Goal: Information Seeking & Learning: Check status

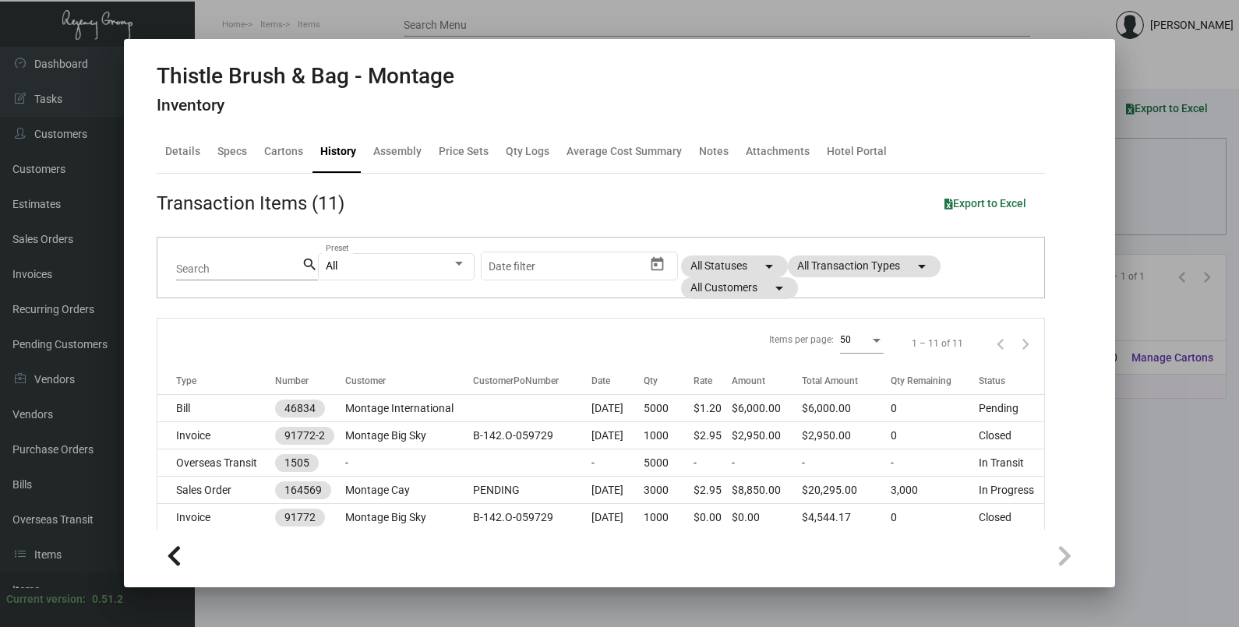
scroll to position [194, 0]
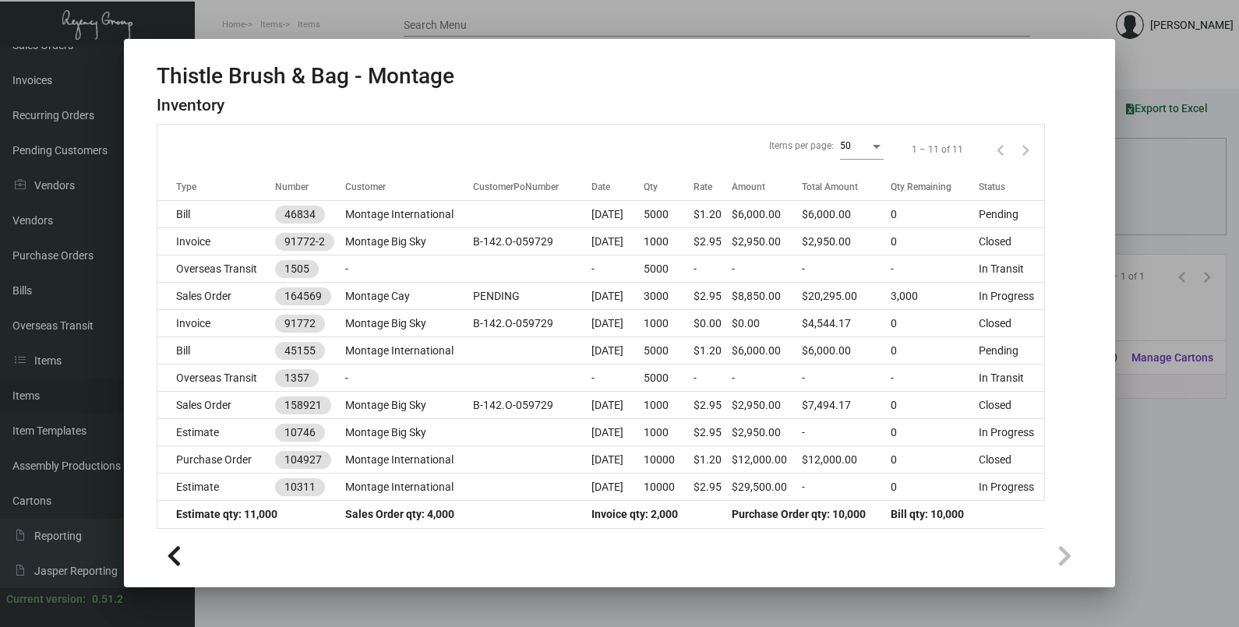
click at [1155, 224] on div at bounding box center [619, 313] width 1239 height 627
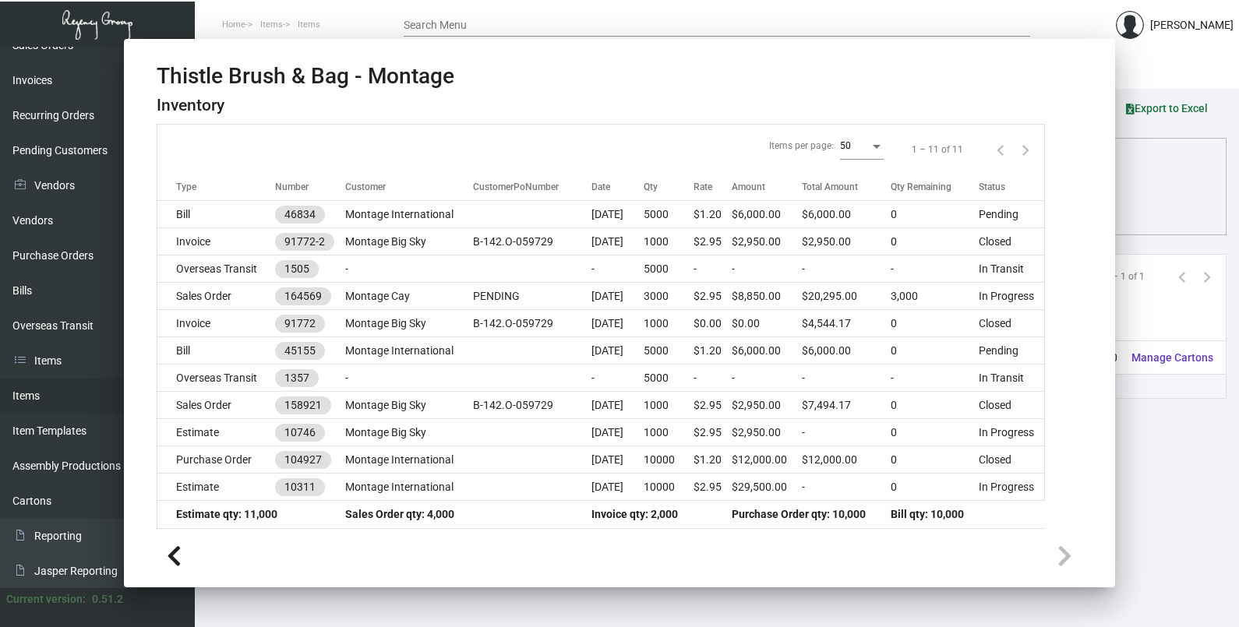
click at [1155, 224] on div "Columns arrow_drop_down All Reps arrow_drop_down All Item Types arrow_drop_down…" at bounding box center [717, 207] width 986 height 46
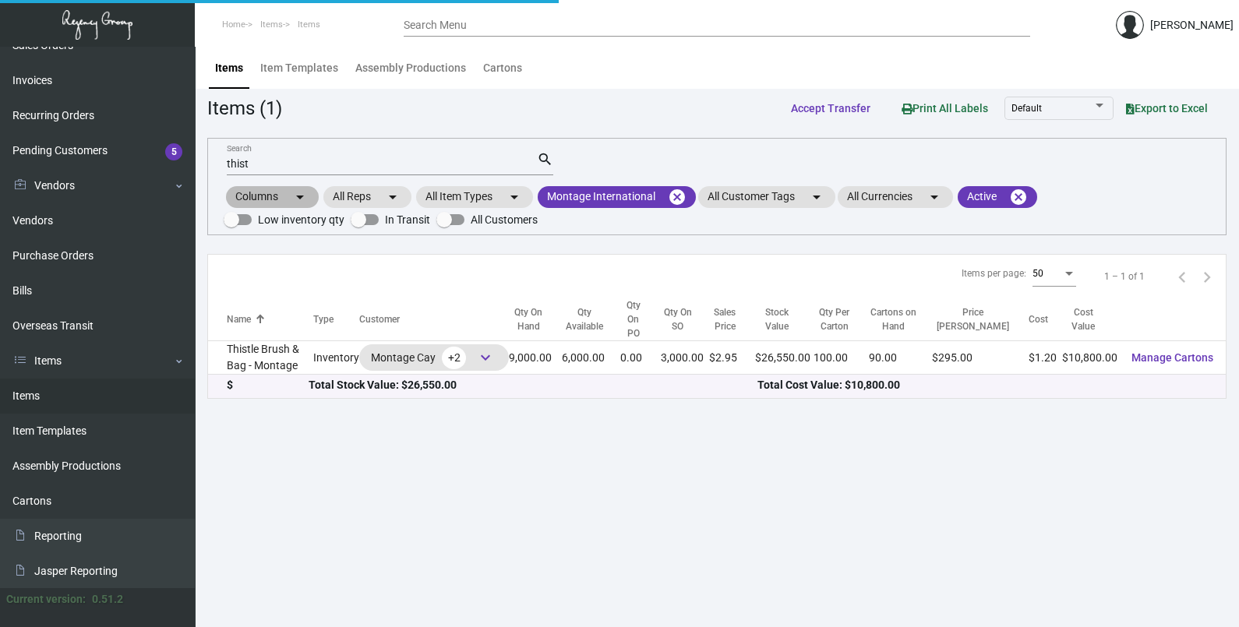
click at [1155, 224] on div "Columns arrow_drop_down All Reps arrow_drop_down All Item Types arrow_drop_down…" at bounding box center [717, 207] width 986 height 46
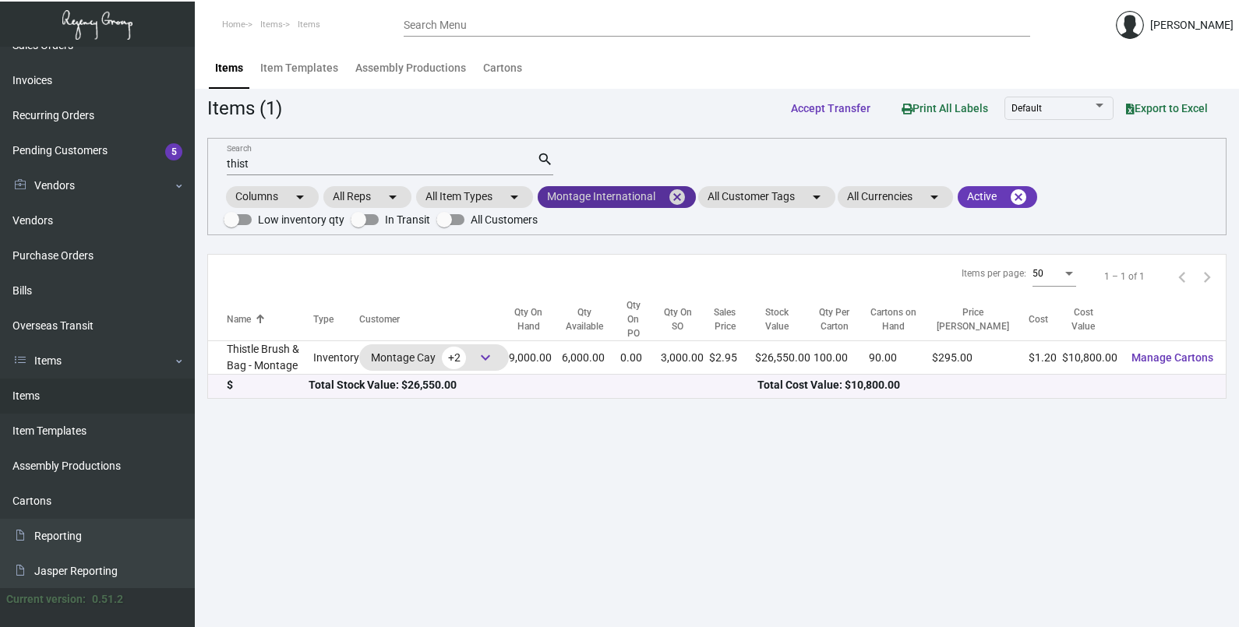
click at [676, 198] on mat-icon "cancel" at bounding box center [677, 197] width 19 height 19
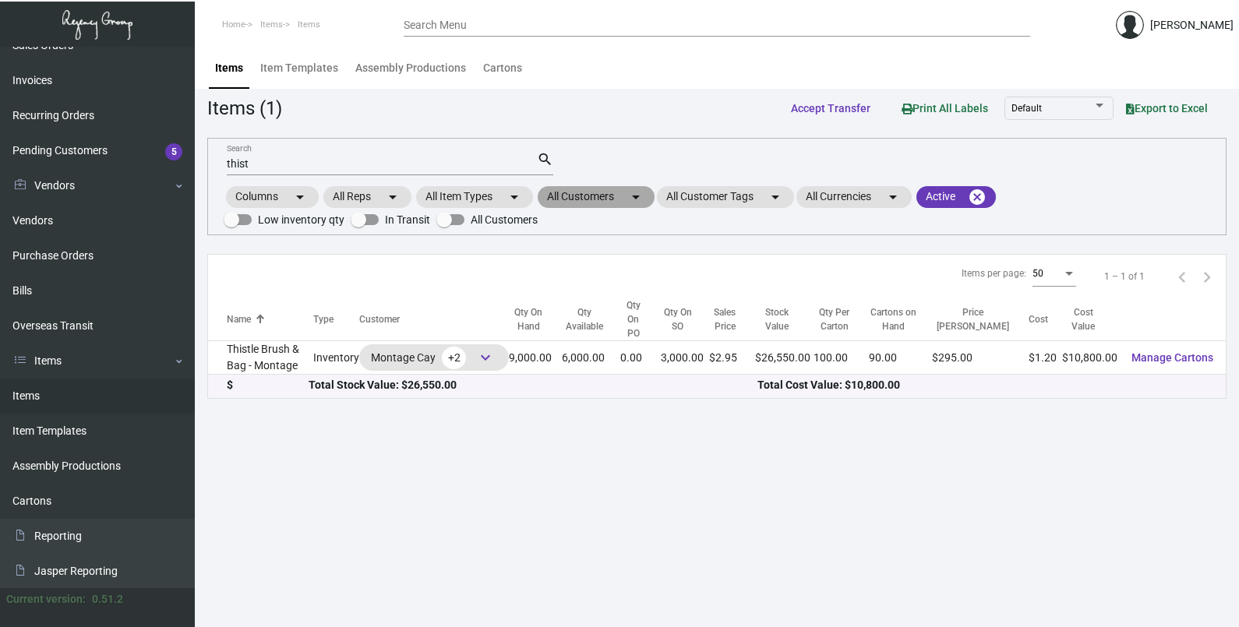
click at [645, 202] on mat-icon "arrow_drop_down" at bounding box center [635, 197] width 19 height 19
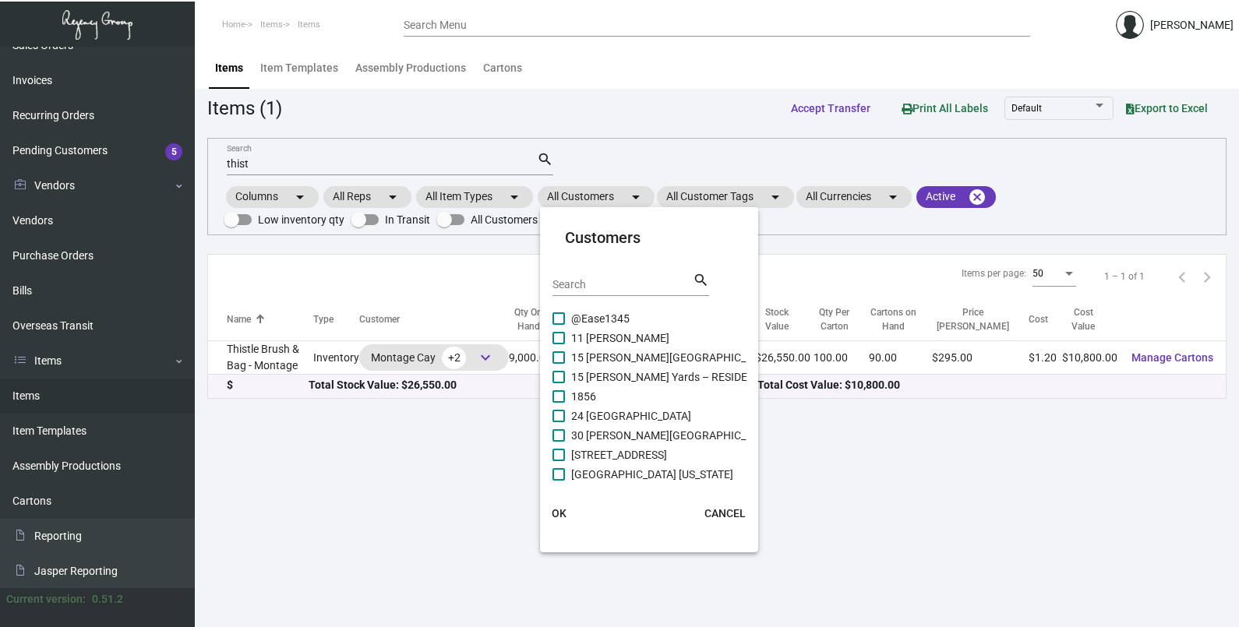
click at [623, 279] on input "Search" at bounding box center [622, 285] width 140 height 12
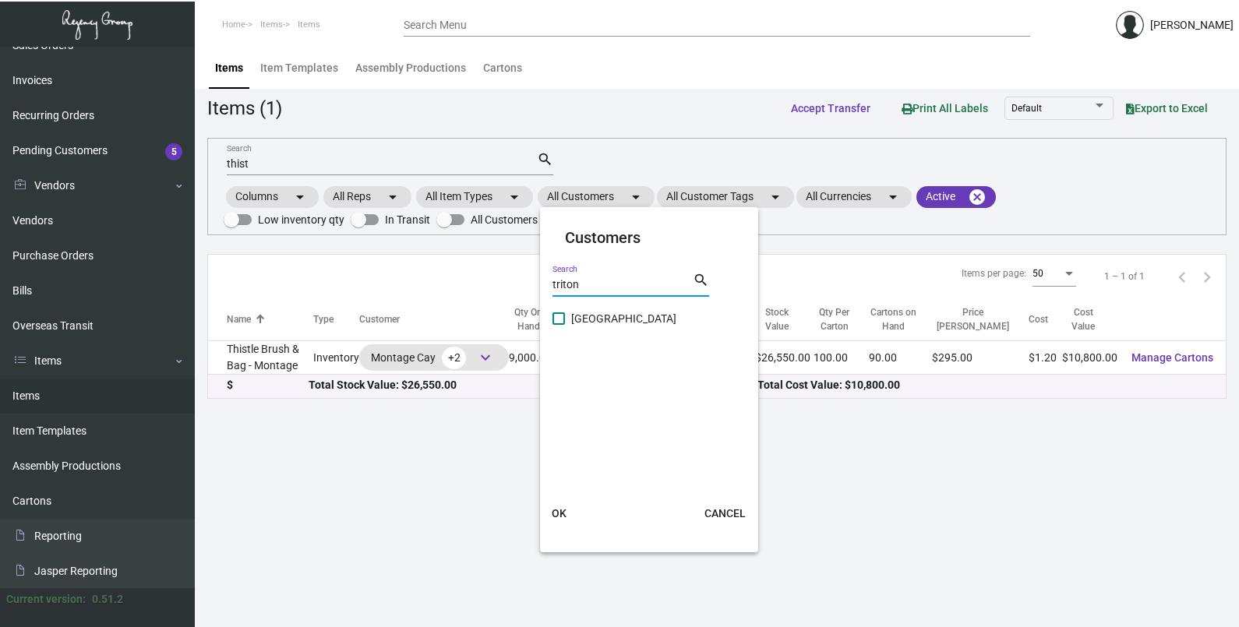
type input "triton"
click at [602, 323] on span "[GEOGRAPHIC_DATA]" at bounding box center [623, 318] width 105 height 19
click at [559, 325] on input "[GEOGRAPHIC_DATA]" at bounding box center [558, 325] width 1 height 1
checkbox input "true"
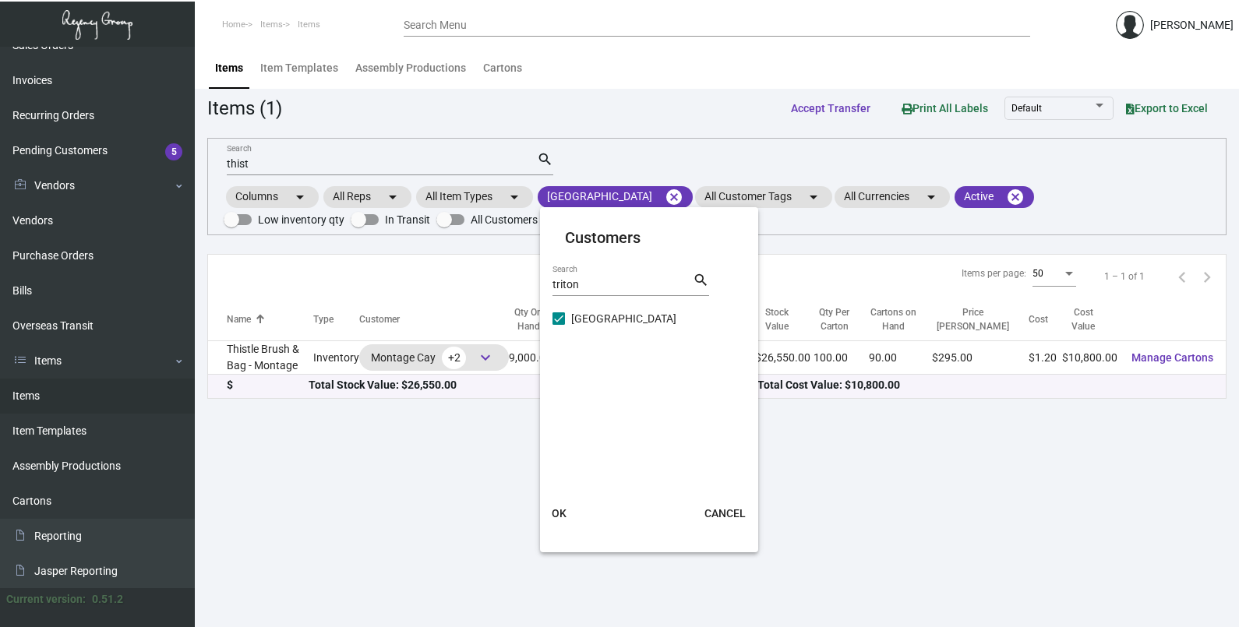
click at [556, 517] on span "OK" at bounding box center [559, 513] width 15 height 12
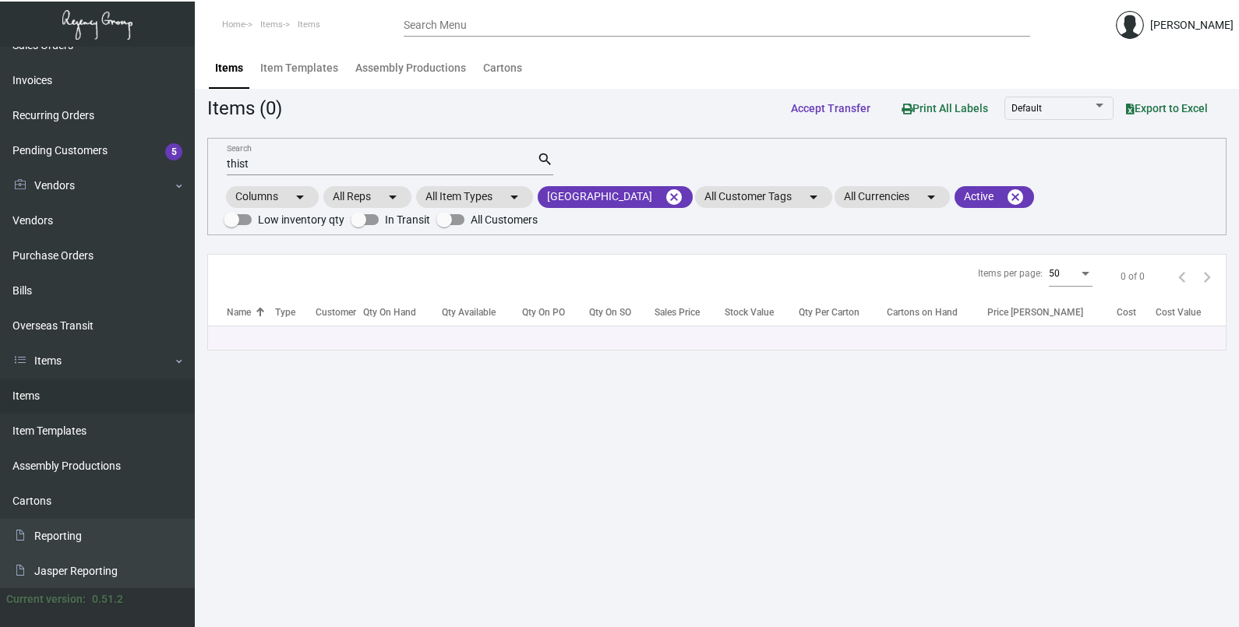
click at [249, 164] on input "thist" at bounding box center [382, 164] width 310 height 12
type input "t"
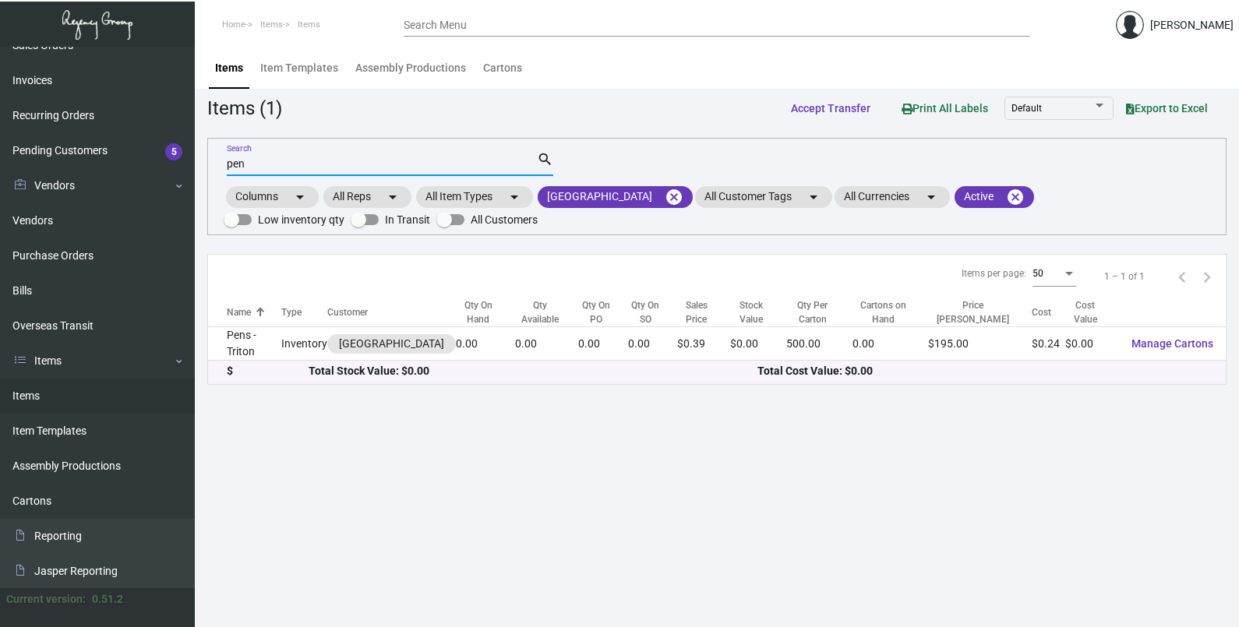
type input "pen"
click at [741, 264] on div "Items per page: 50 1 – 1 of 1" at bounding box center [717, 277] width 1018 height 44
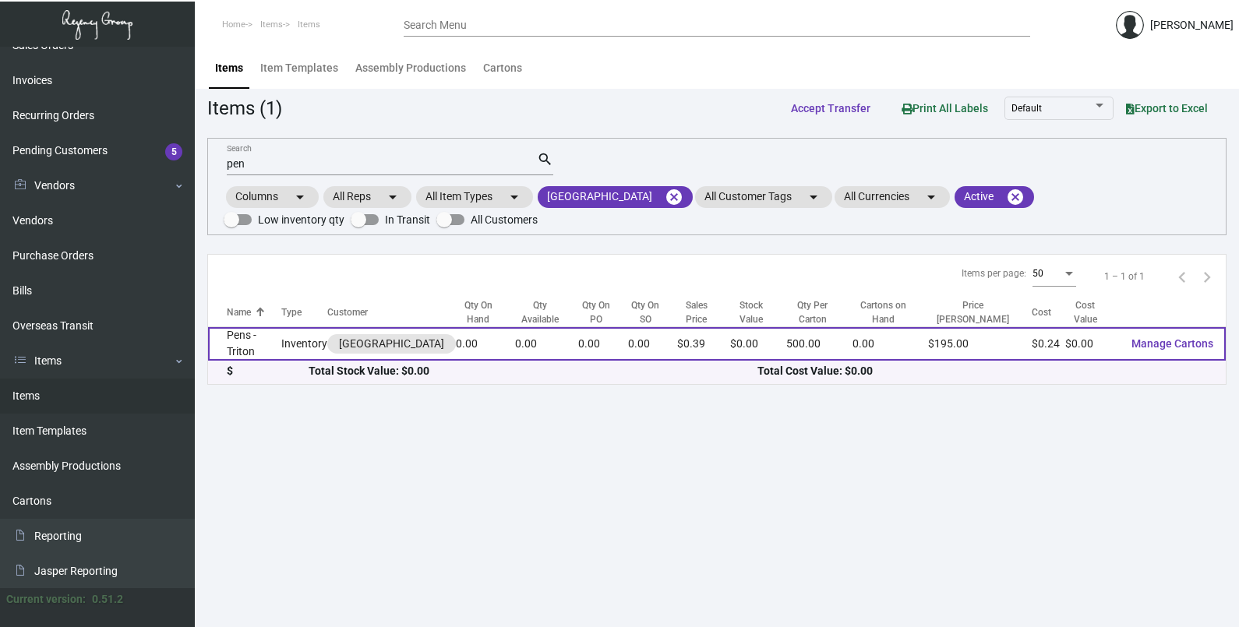
click at [628, 338] on td "0.00" at bounding box center [652, 344] width 49 height 34
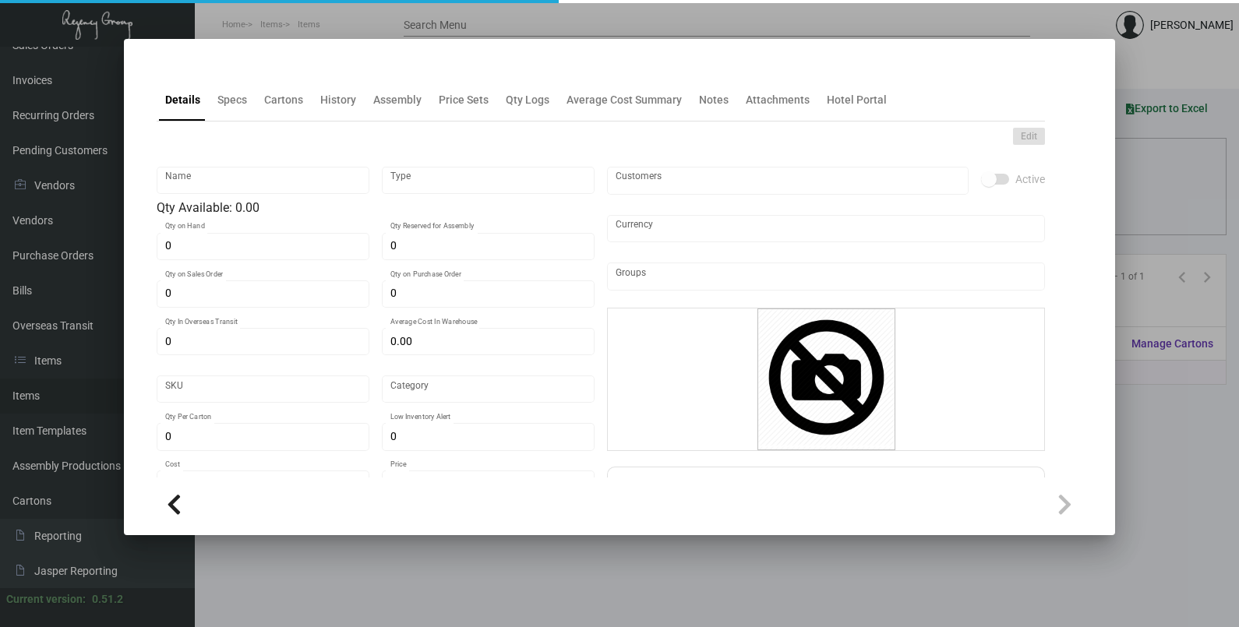
type input "Pens - Triton"
type input "Inventory"
type input "$ 0.00"
type input "3185"
type input "Standard"
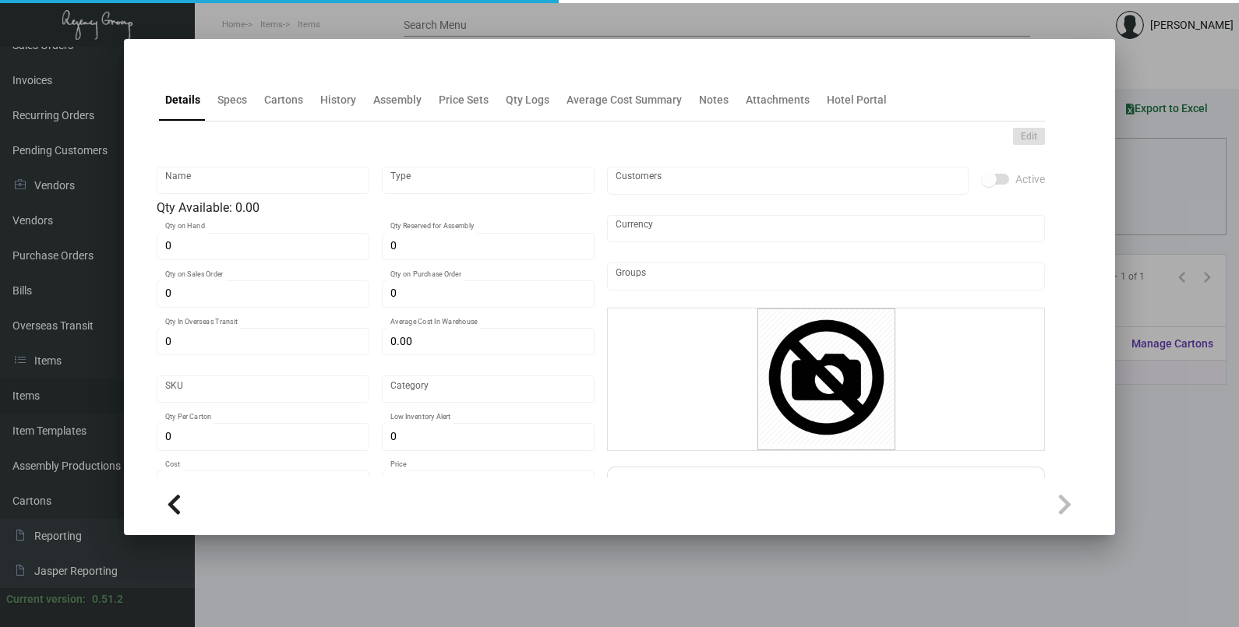
type input "500"
type input "$ 0.24"
type input "$ 0.39"
type textarea "Pens: Click style pen, like Bic 4 color ink writings, white color barrel and pr…"
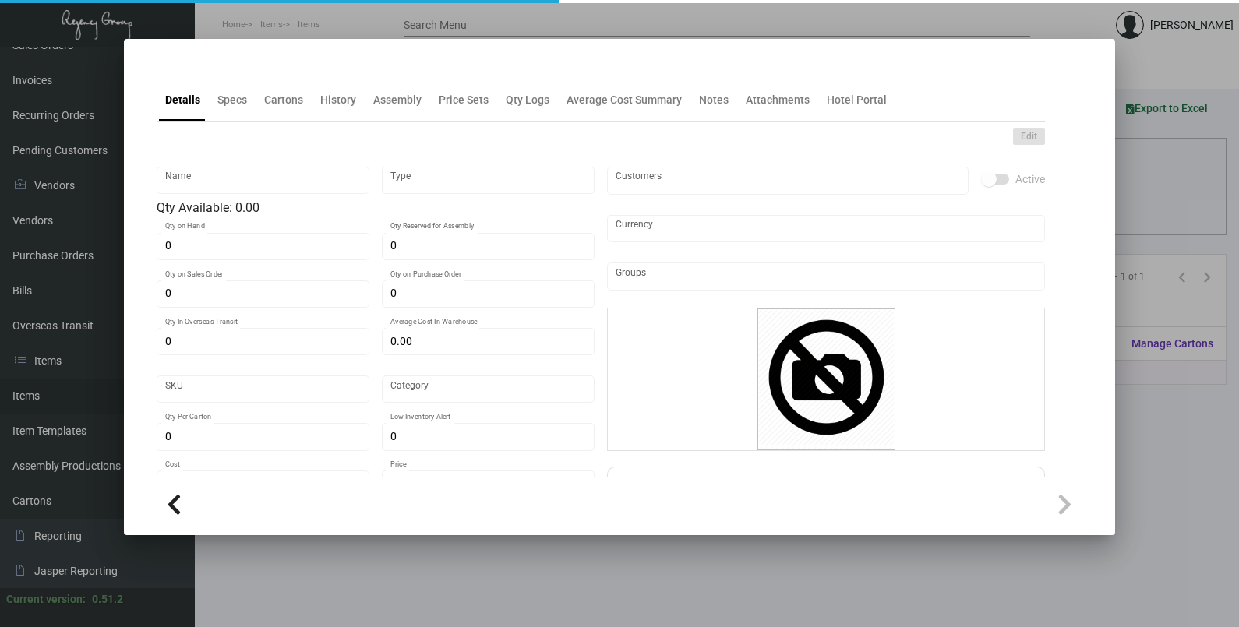
checkbox input "true"
type input "United States Dollar $"
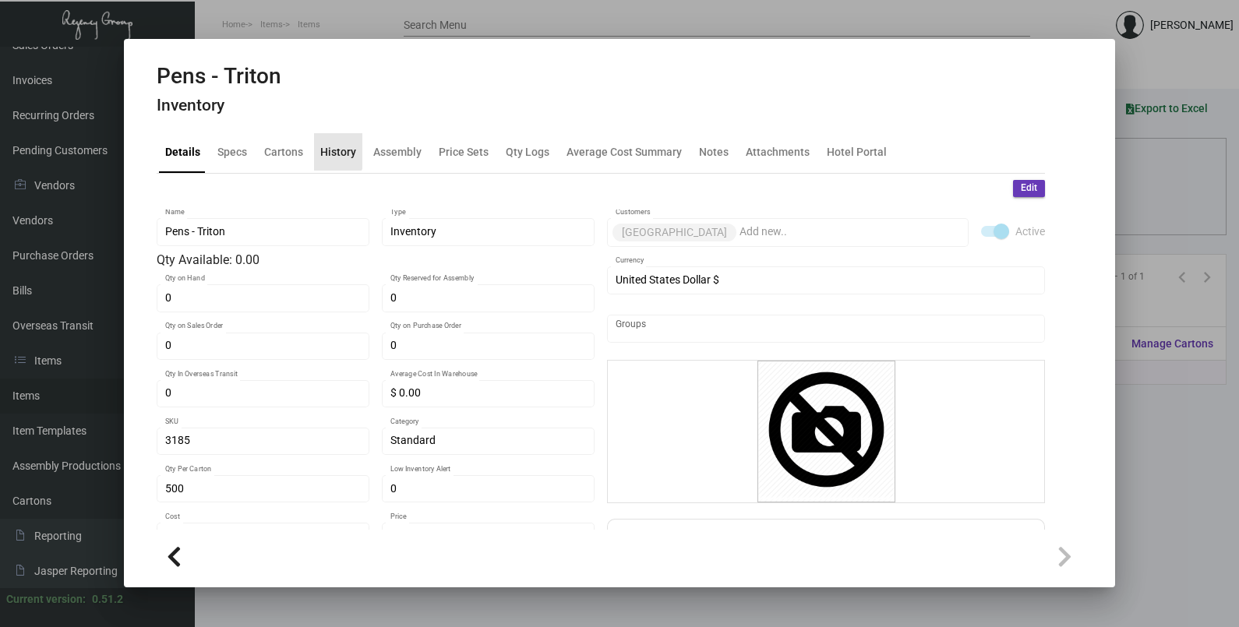
click at [316, 147] on div "History" at bounding box center [338, 151] width 48 height 37
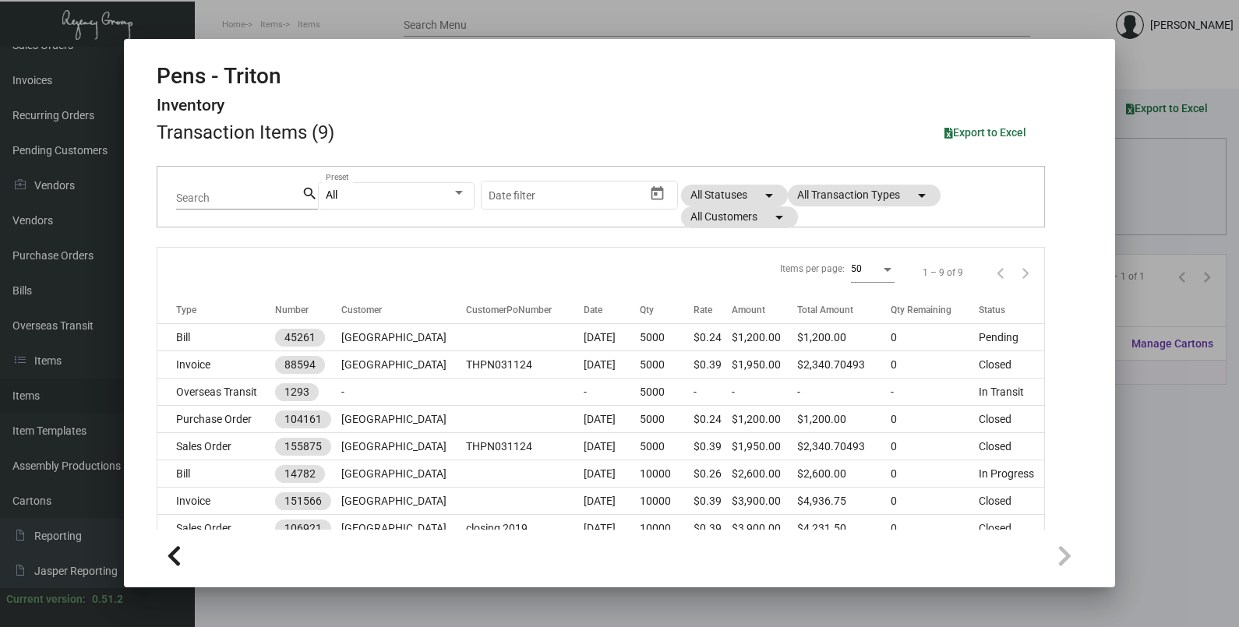
scroll to position [97, 0]
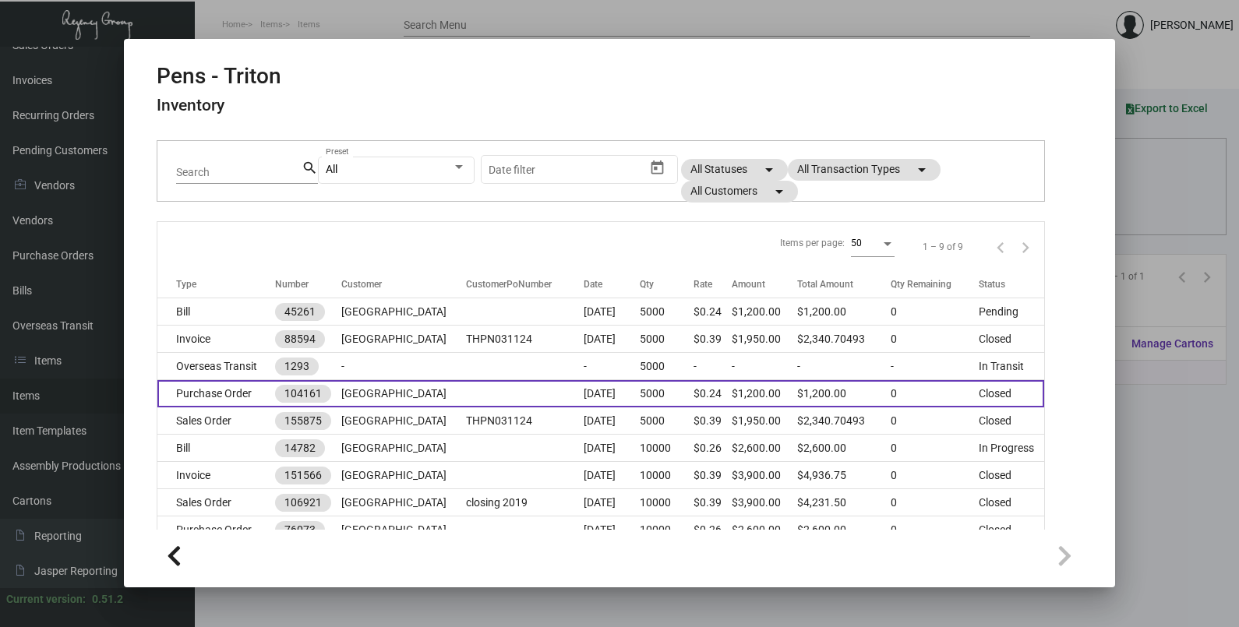
click at [514, 393] on td at bounding box center [525, 393] width 118 height 27
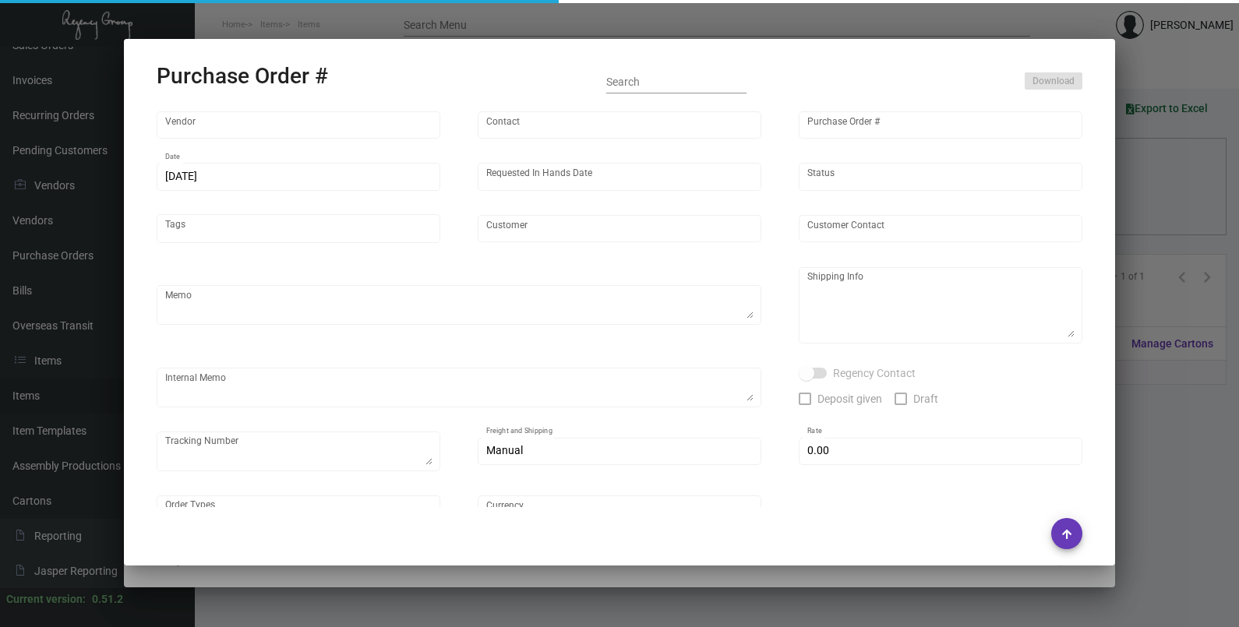
type input "Prostar - Pens"
type input "[PERSON_NAME]"
type input "104161"
type input "[DATE]"
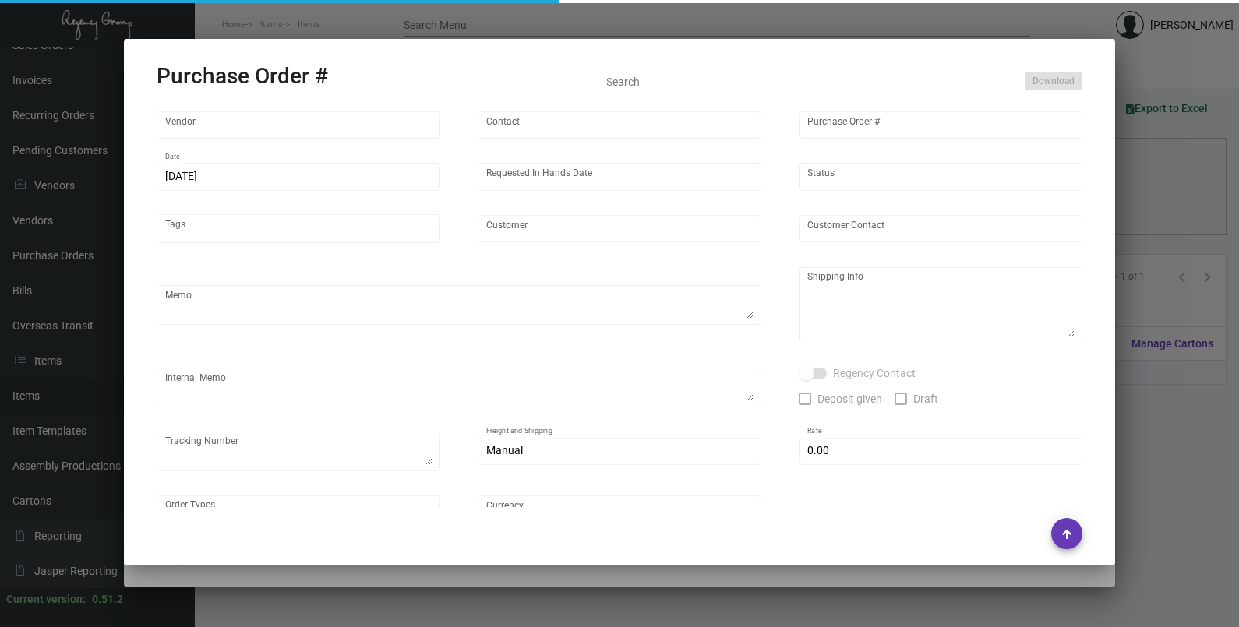
type input "[GEOGRAPHIC_DATA]"
type textarea "Please process after sample approval. Ship by boat to our NJ warehouse."
type textarea "Regency Group NJ - [PERSON_NAME] [STREET_ADDRESS]"
type textarea "sample approved - 3/26"
checkbox input "true"
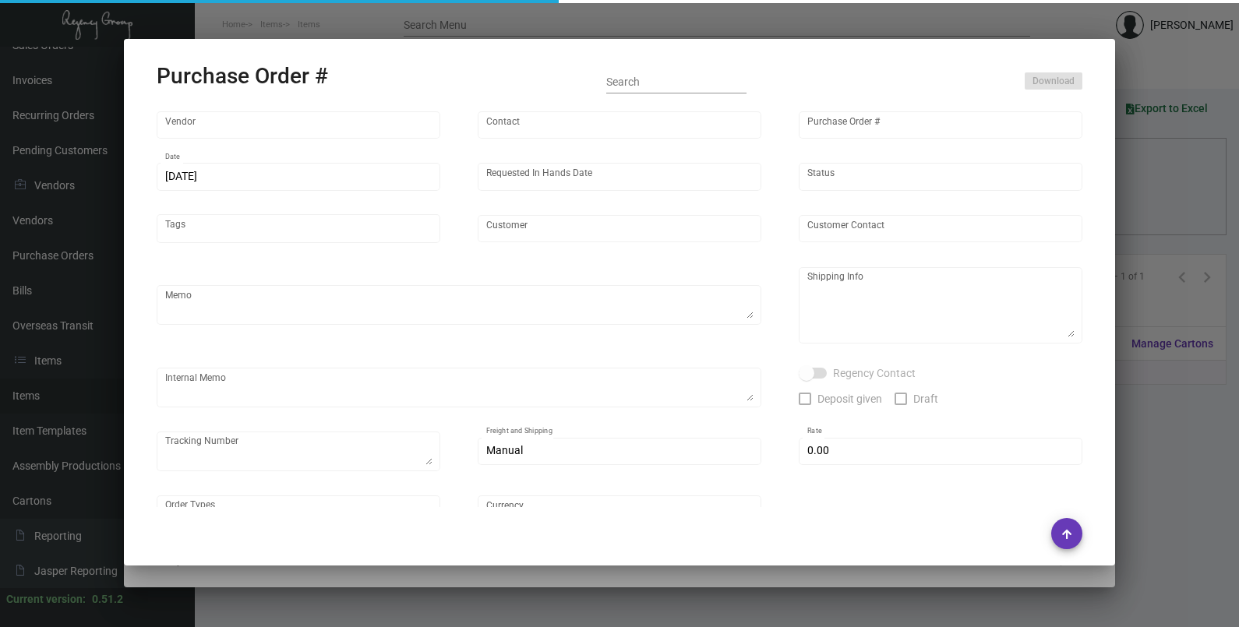
type input "$ 0.00"
type input "United States Dollar $"
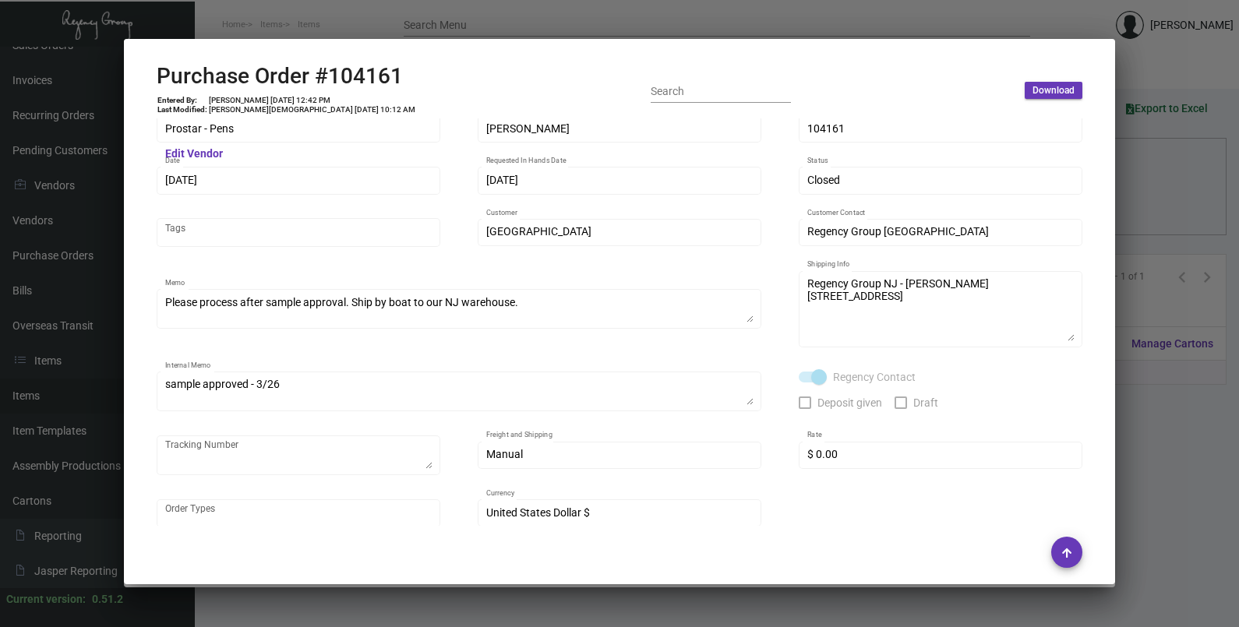
scroll to position [0, 0]
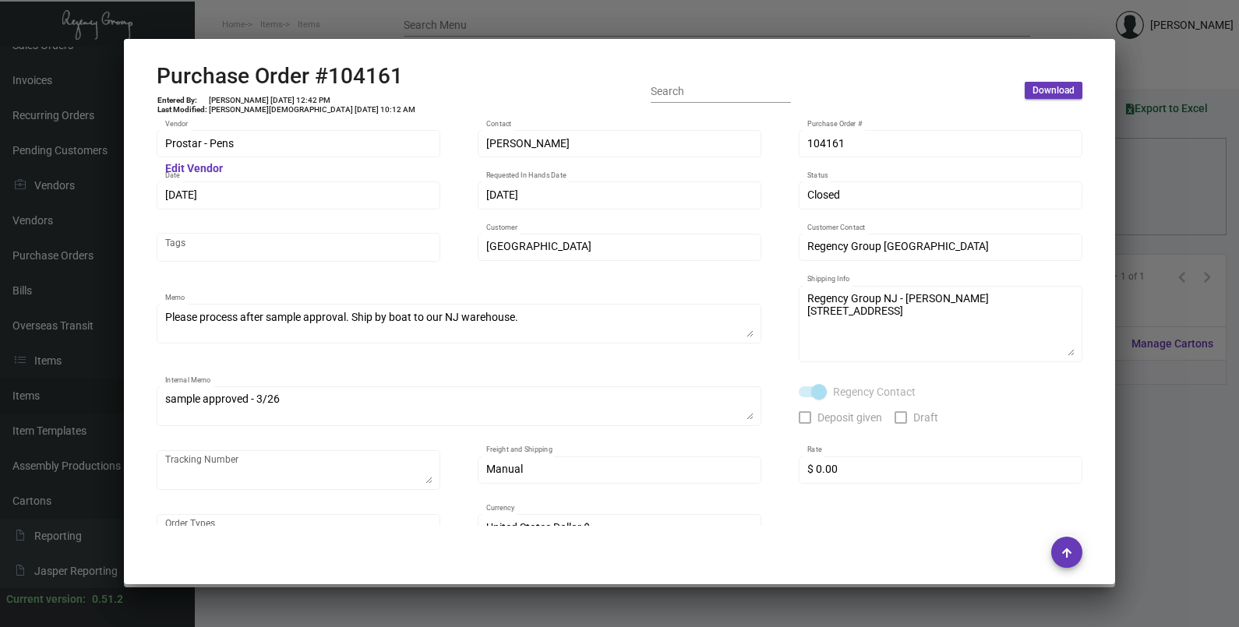
click at [1188, 451] on div at bounding box center [619, 313] width 1239 height 627
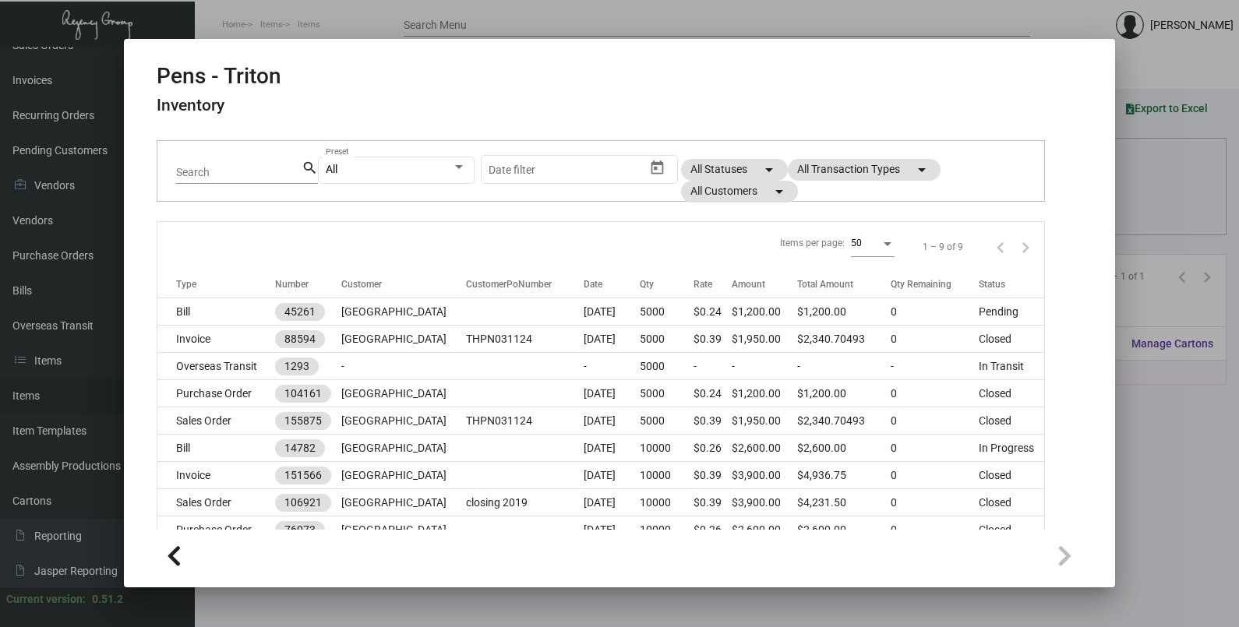
click at [1158, 212] on div at bounding box center [619, 313] width 1239 height 627
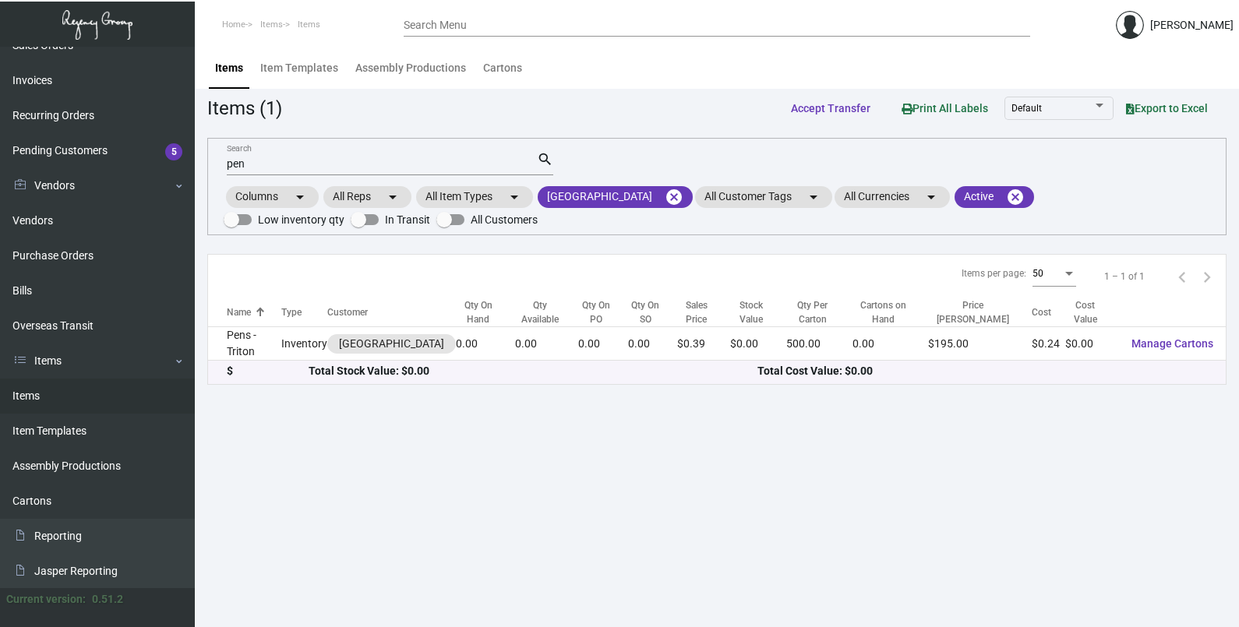
click at [259, 170] on div "pen Search" at bounding box center [382, 163] width 310 height 24
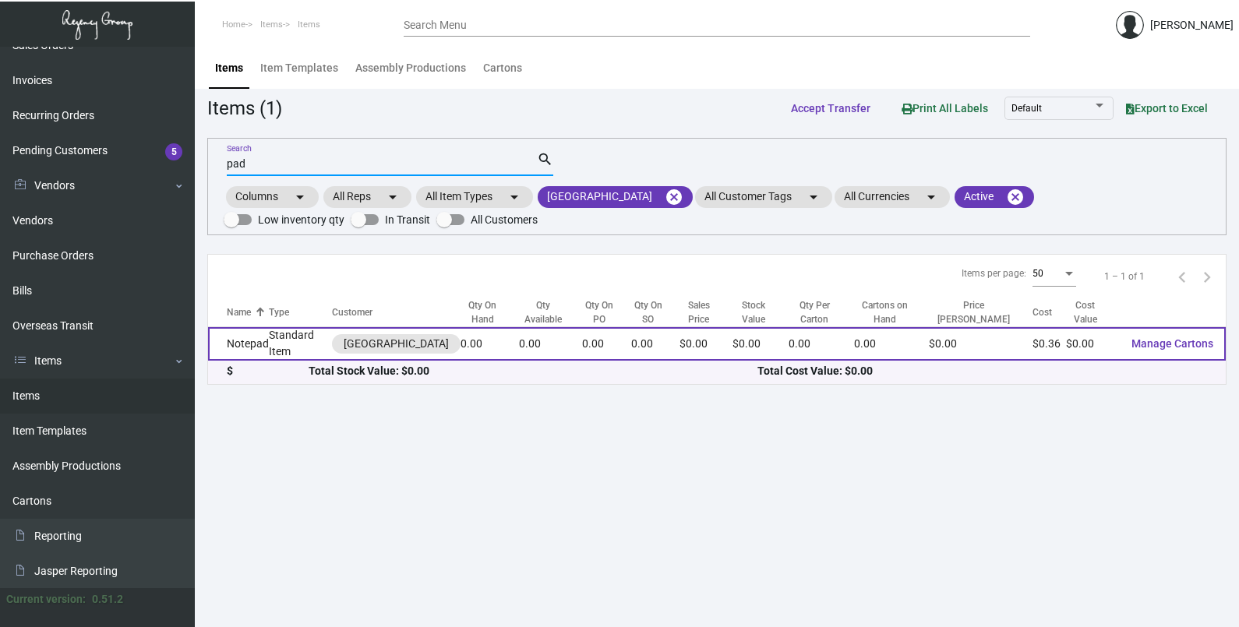
type input "pad"
click at [582, 358] on td "0.00" at bounding box center [606, 344] width 49 height 34
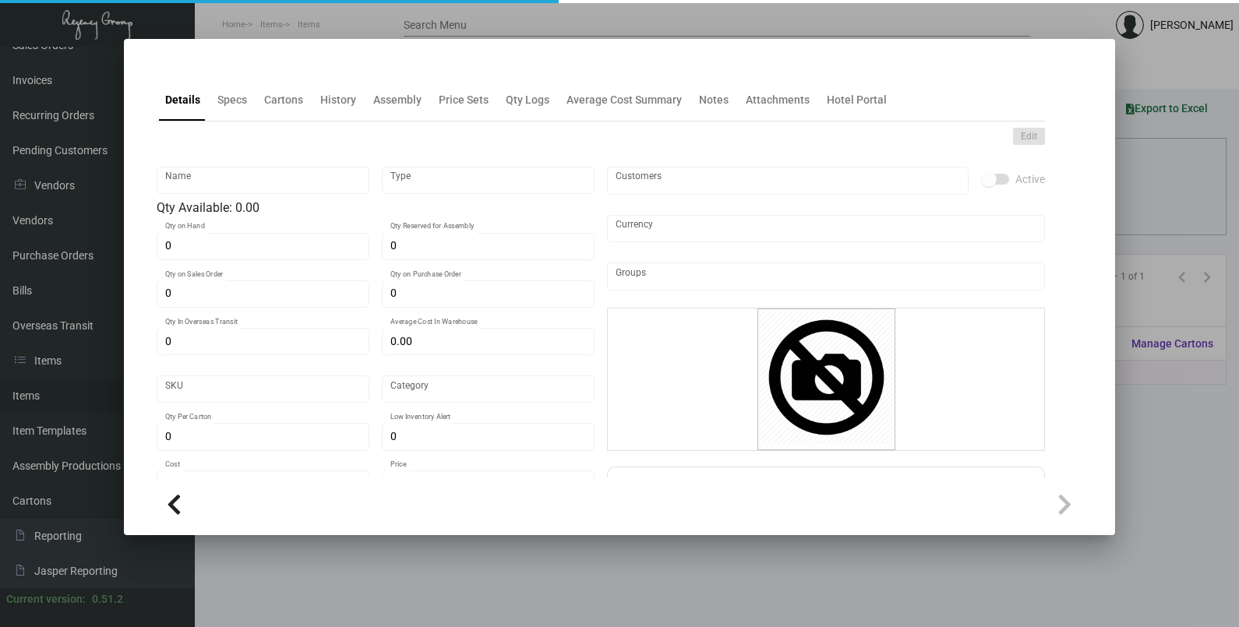
type input "Notepad"
type input "Standard Item"
type input "$ 0.00"
type input "992-Notepad-51"
type input "Standard"
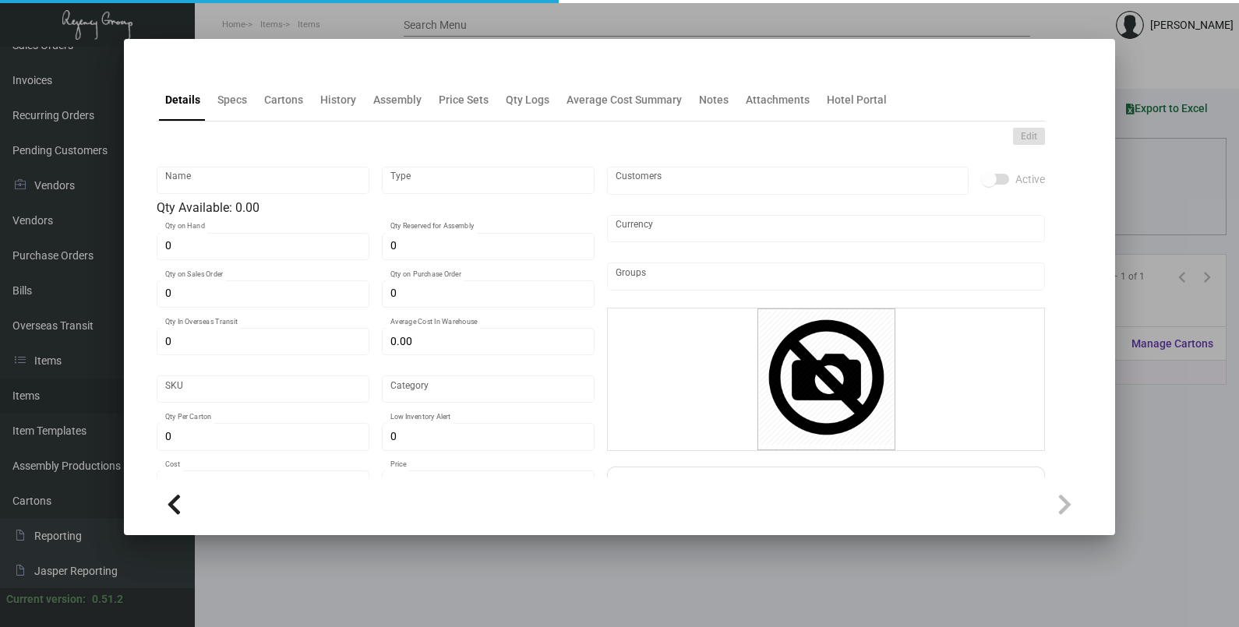
type input "$ 0.36"
type input "$ 0.00"
checkbox input "true"
type input "United States Dollar $"
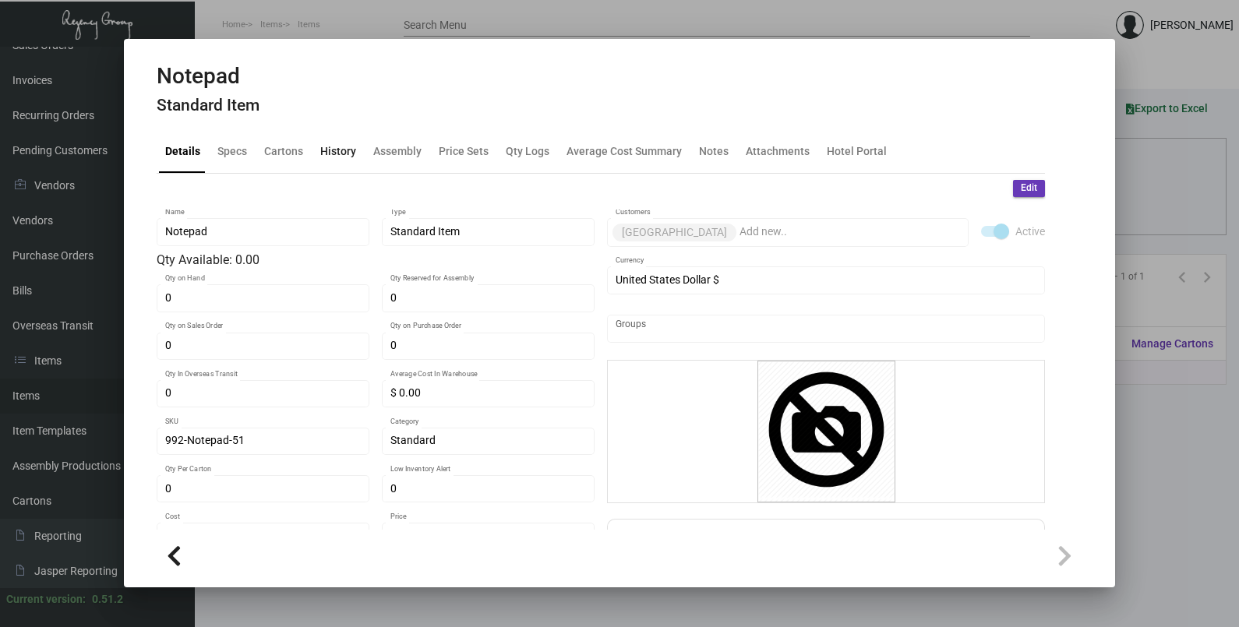
click at [349, 151] on div "History" at bounding box center [338, 151] width 36 height 16
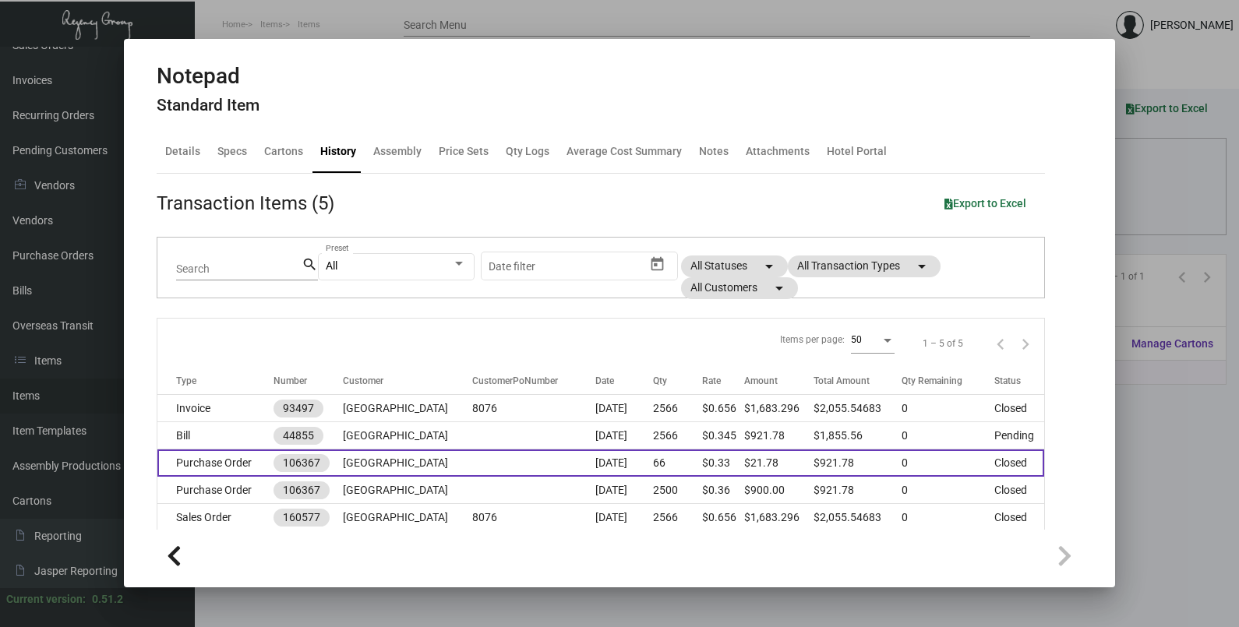
scroll to position [38, 0]
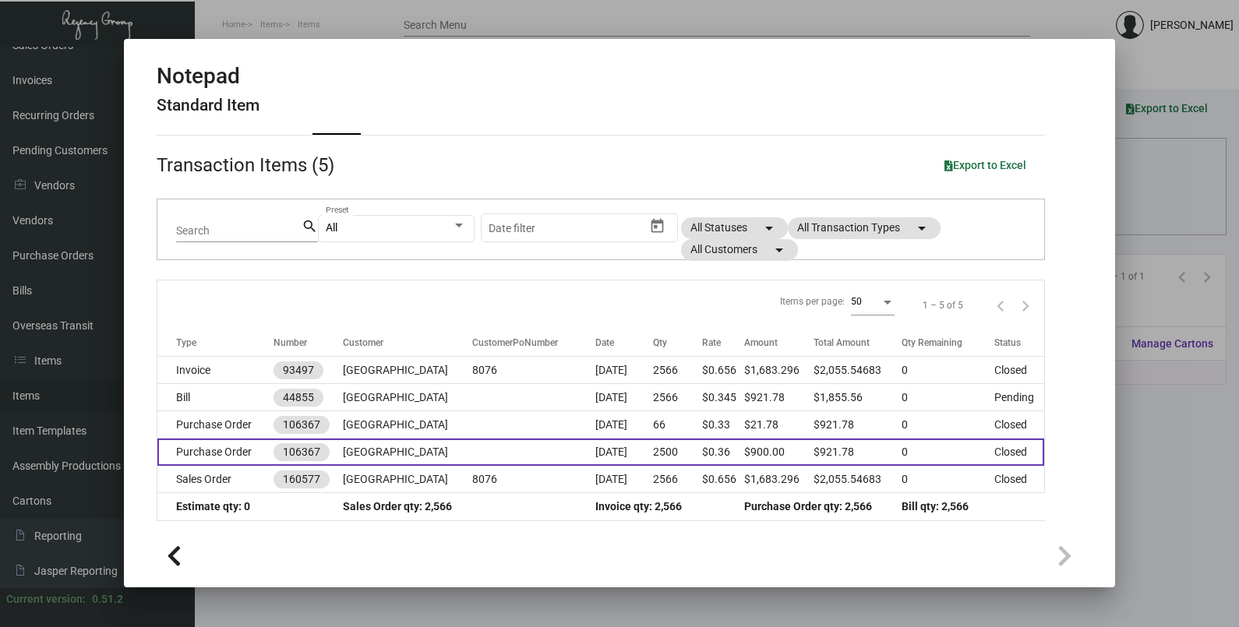
click at [474, 453] on td at bounding box center [533, 452] width 123 height 27
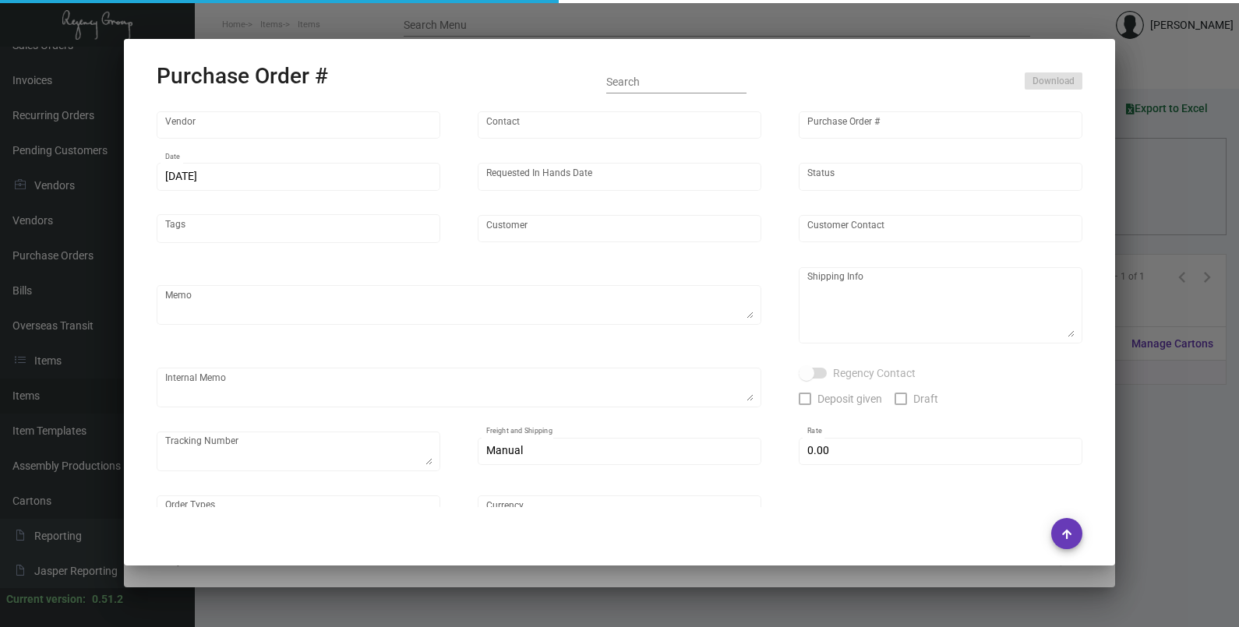
type input "Colonial Redi Record Corp."
type input "[PERSON_NAME]"
type input "106367"
type input "[DATE]"
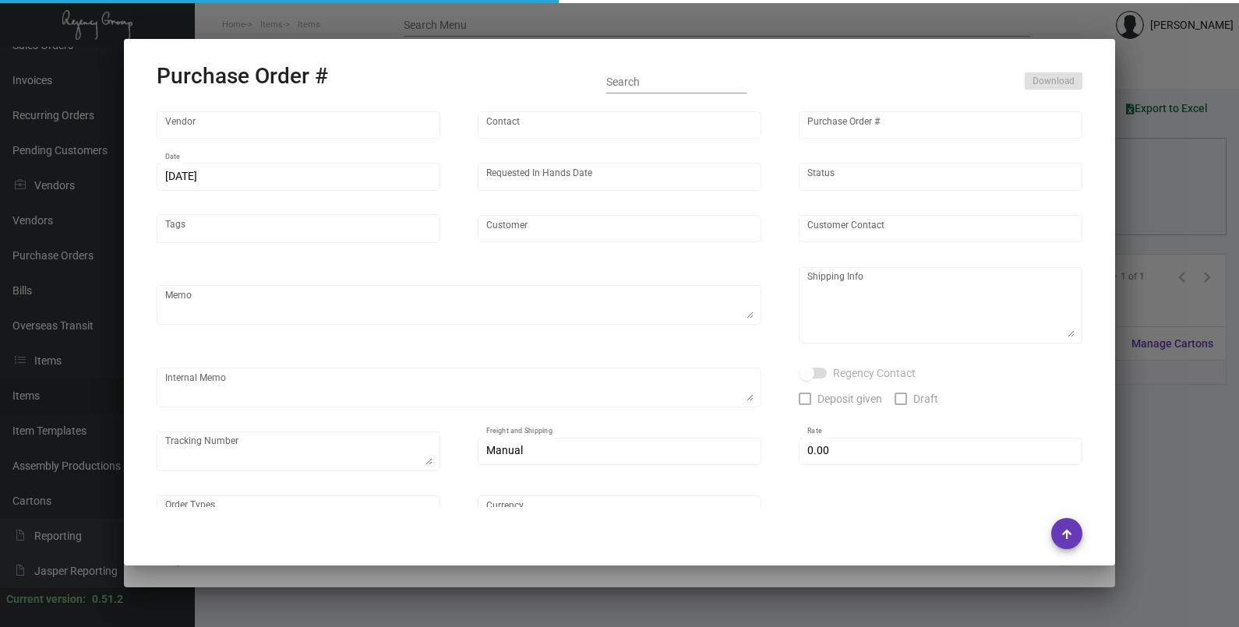
type input "[GEOGRAPHIC_DATA]"
type input "[PERSON_NAME]"
type textarea ""Please send proof for approval to [EMAIL_ADDRESS][DOMAIN_NAME] with me cc'ed. …"
type textarea "[GEOGRAPHIC_DATA] - [PERSON_NAME] [STREET_ADDRESS][PERSON_NAME]"
type textarea "LK - 7/15 - Requested an update/ESD. LK - 7/17 - Requested an update/ESD."
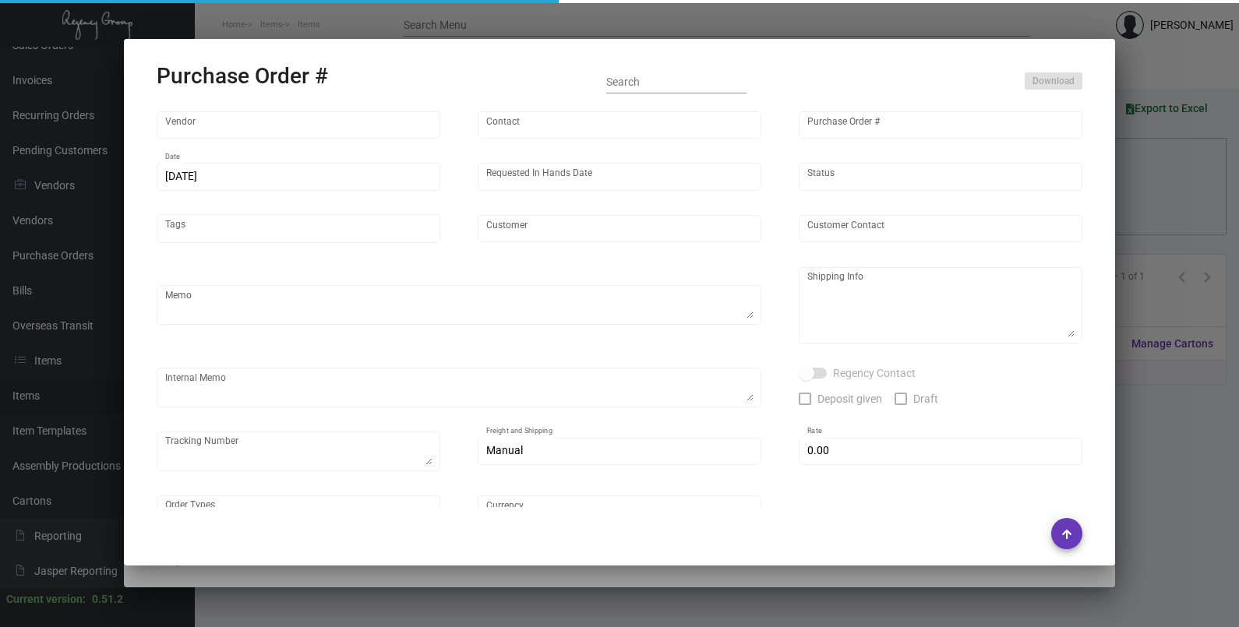
type input "$ 0.00"
type input "United States Dollar $"
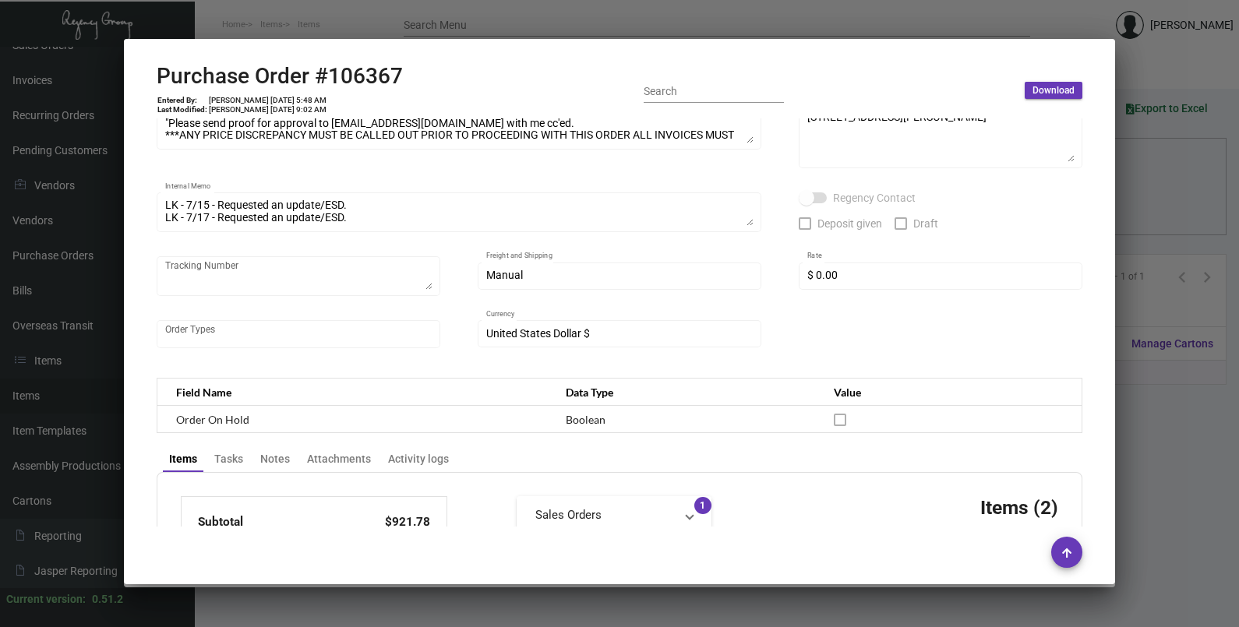
scroll to position [0, 0]
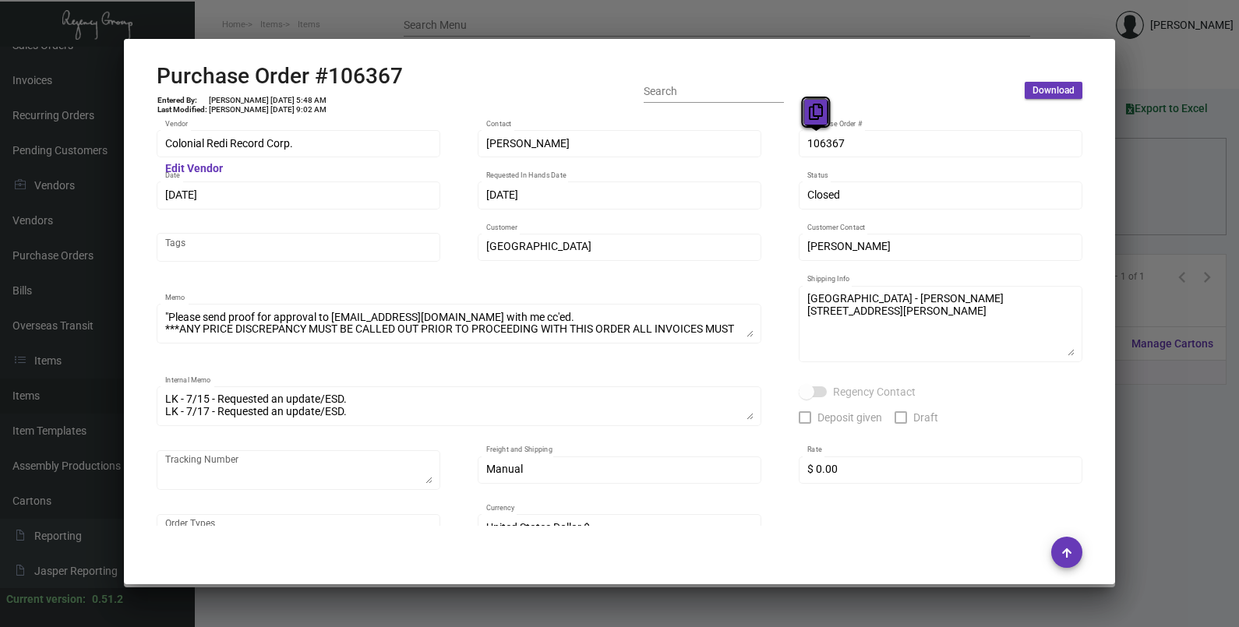
drag, startPoint x: 819, startPoint y: 143, endPoint x: 807, endPoint y: 100, distance: 45.2
click at [815, 104] on button at bounding box center [816, 112] width 26 height 28
drag, startPoint x: 206, startPoint y: 192, endPoint x: 192, endPoint y: 157, distance: 37.0
click at [192, 157] on icon at bounding box center [192, 164] width 14 height 16
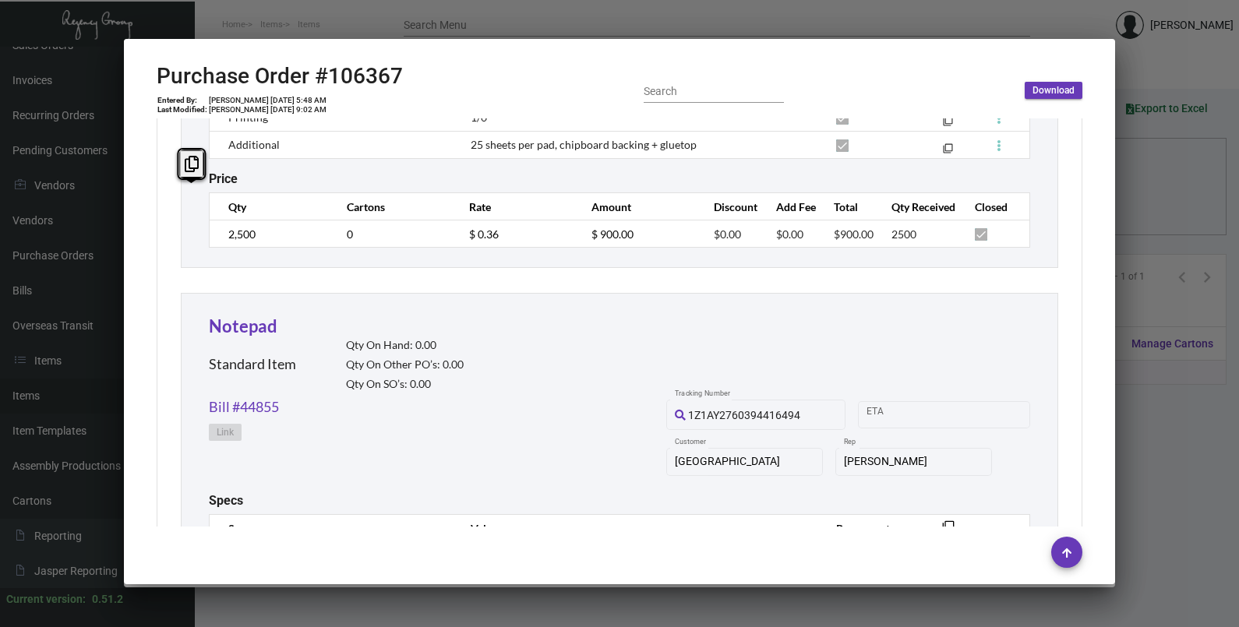
scroll to position [1071, 0]
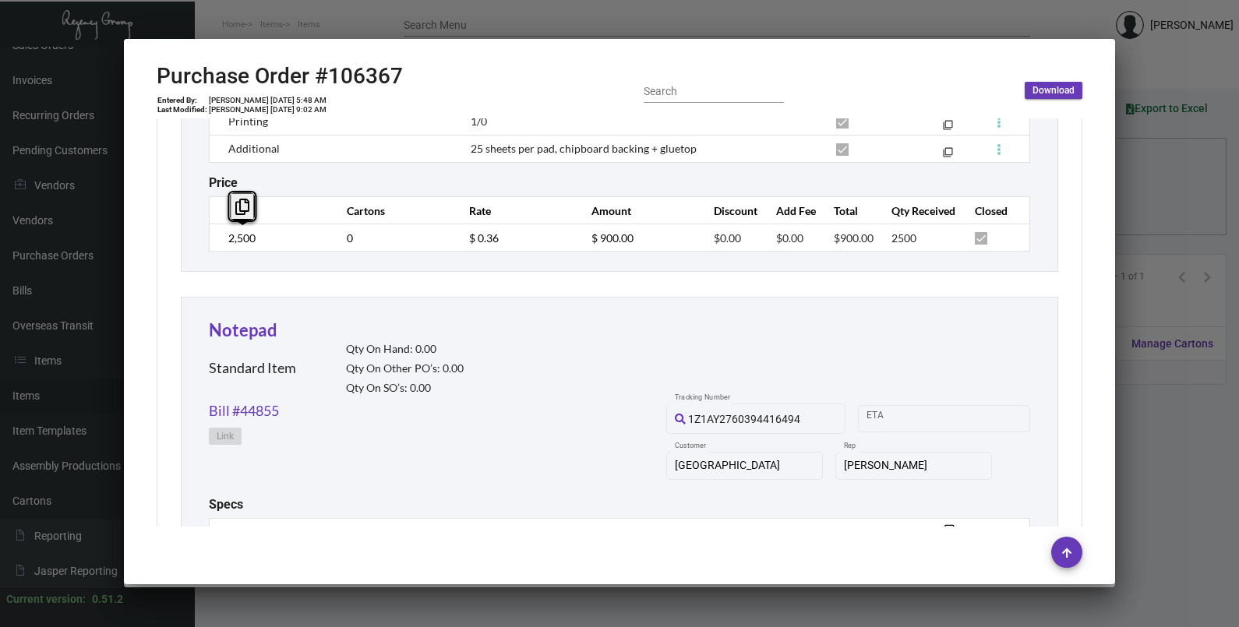
click at [222, 241] on td "2,500" at bounding box center [271, 237] width 122 height 27
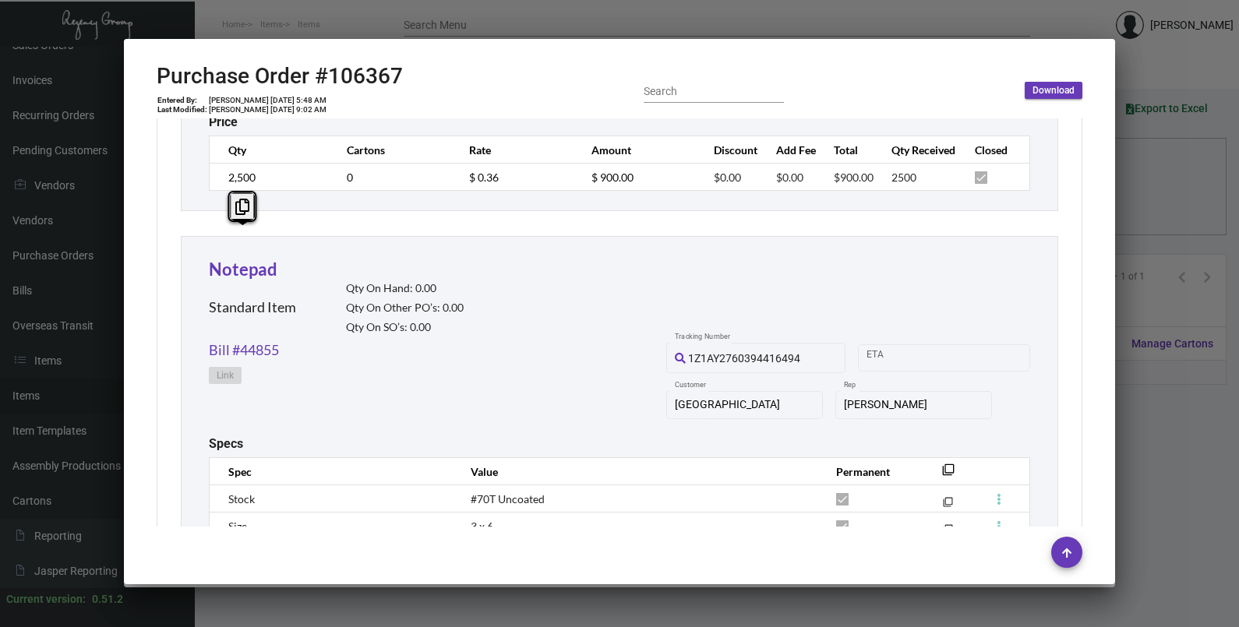
scroll to position [955, 0]
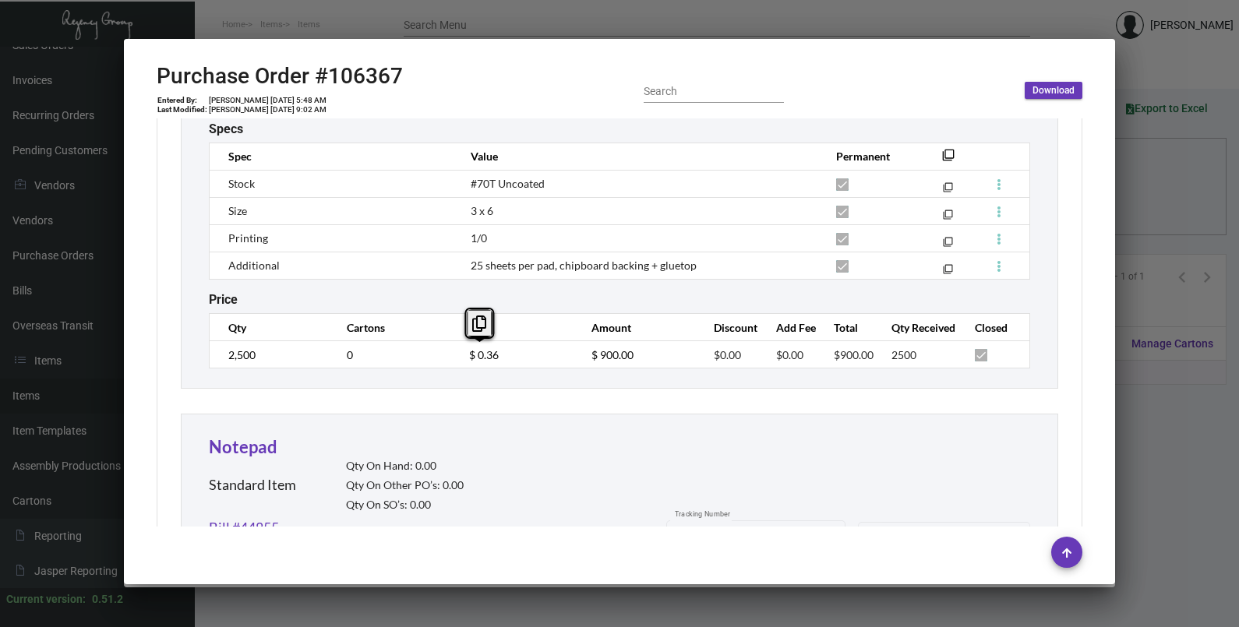
click at [461, 362] on td "$ 0.36" at bounding box center [514, 354] width 122 height 27
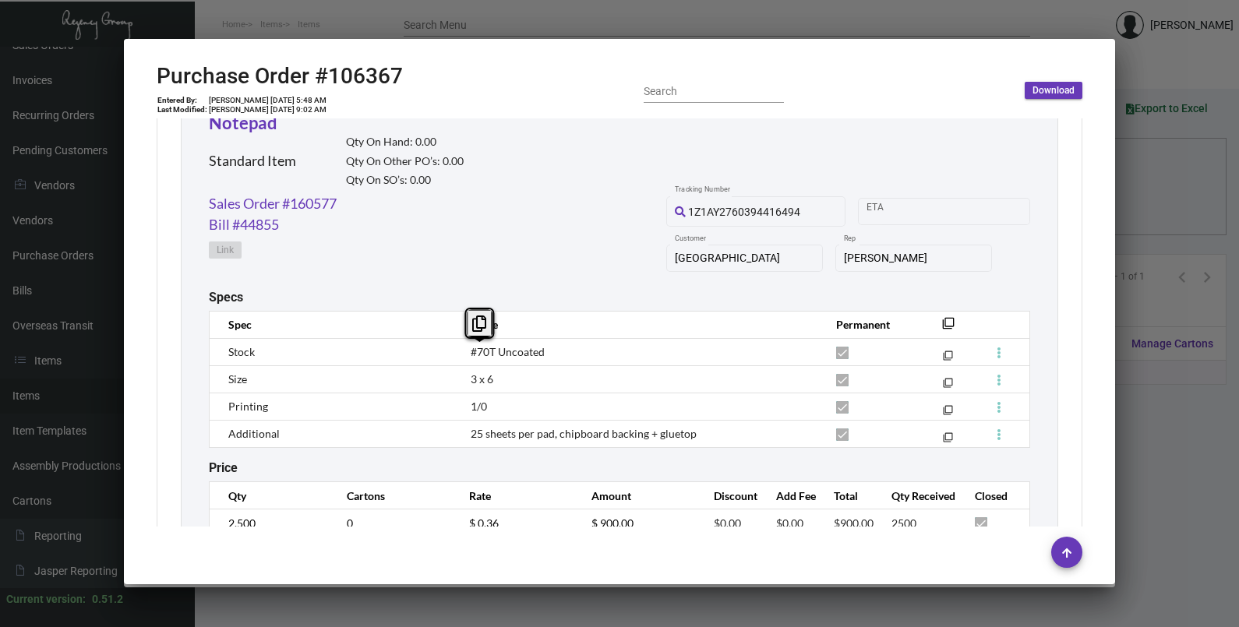
scroll to position [662, 0]
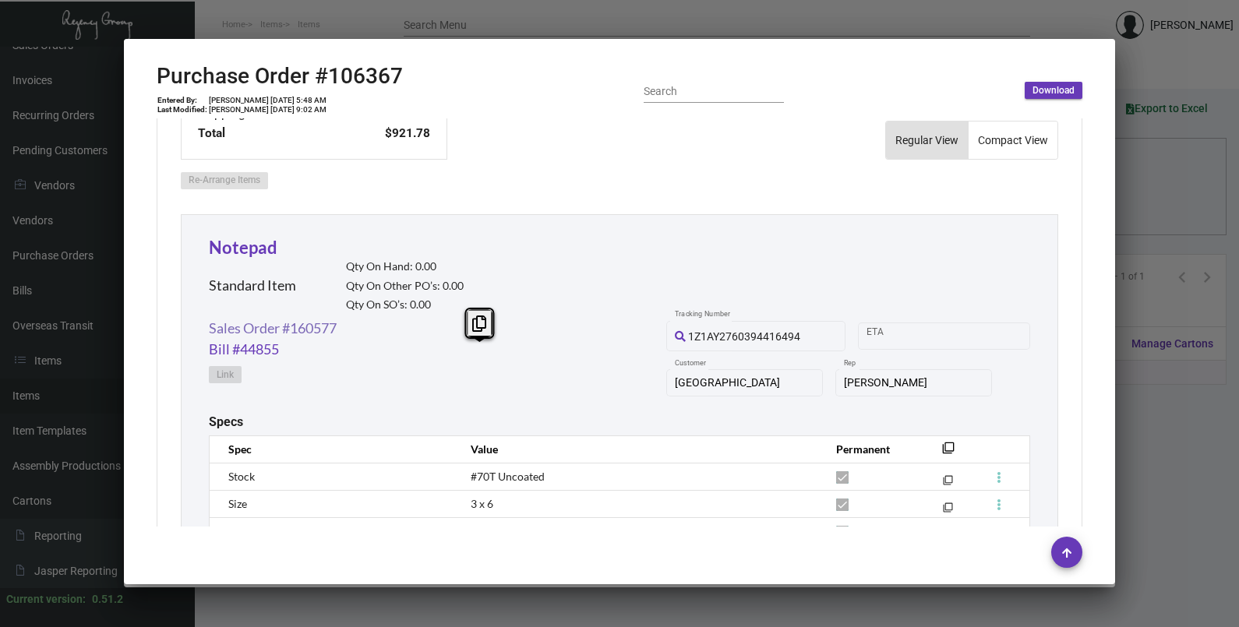
click at [257, 323] on link "Sales Order #160577" at bounding box center [273, 328] width 128 height 21
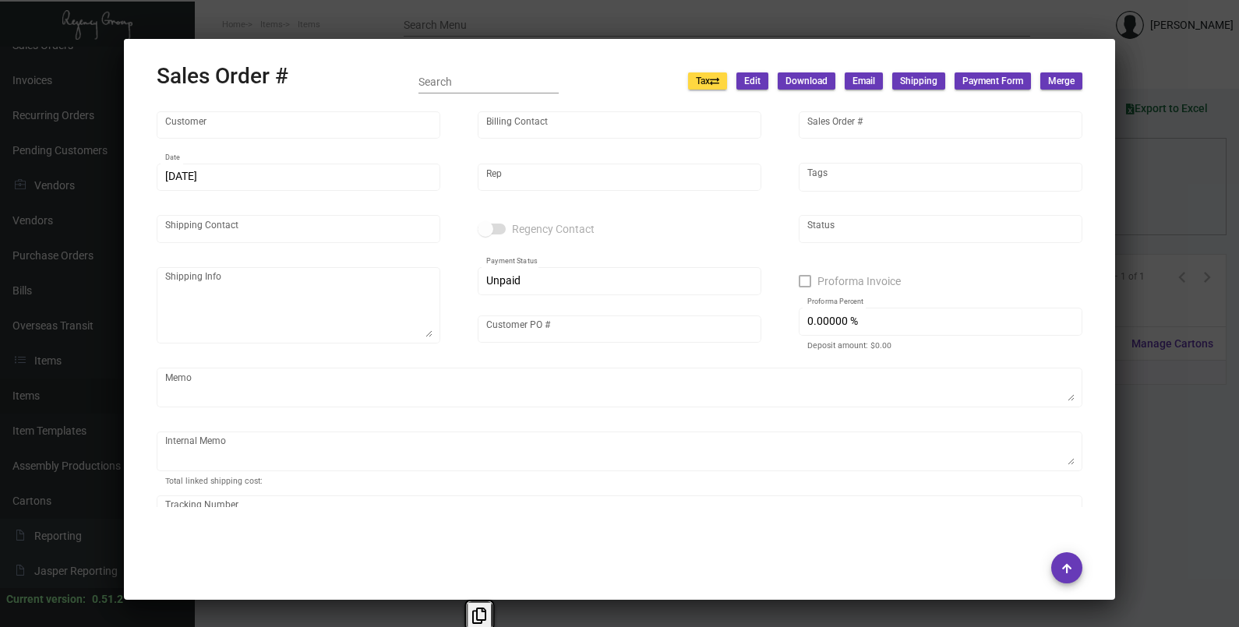
type input "[GEOGRAPHIC_DATA]"
type input "[PERSON_NAME]"
type input "160577"
type input "[DATE]"
type input "[PERSON_NAME]"
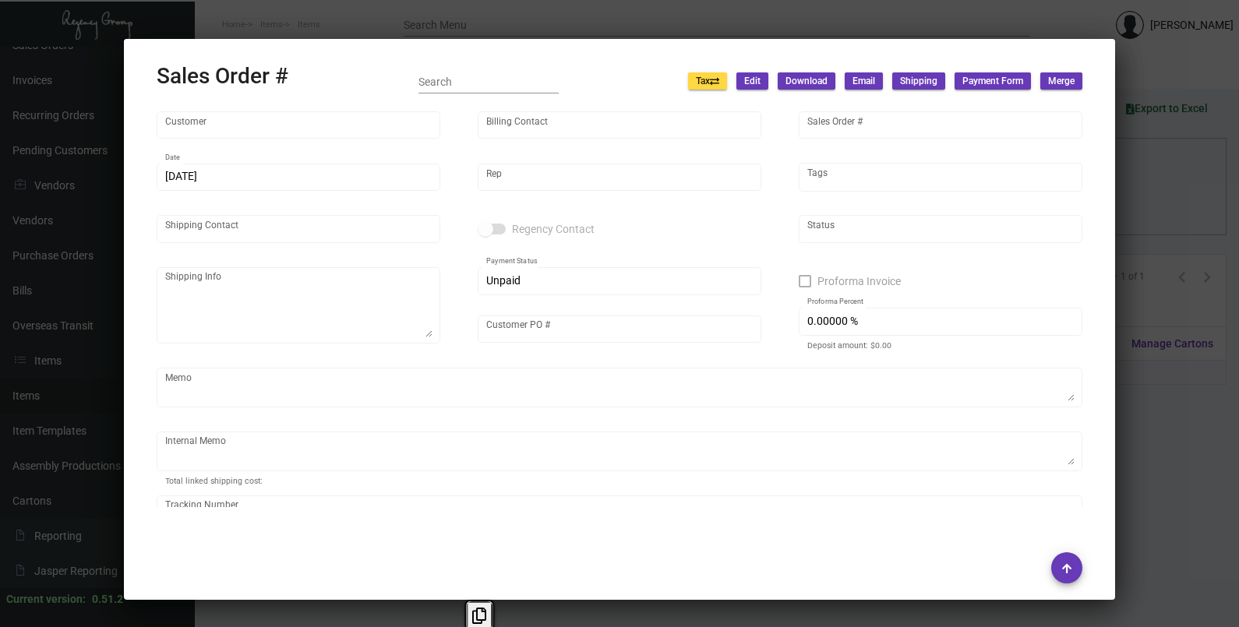
type input "[PERSON_NAME]"
type textarea "[GEOGRAPHIC_DATA] - [PERSON_NAME] [STREET_ADDRESS][PERSON_NAME]"
type input "8076"
type textarea "[DATE] Shipped from Colonial by UPS Ground Cost $183.83 [DATE] - Check rec'd fo…"
type input "United States Dollar $"
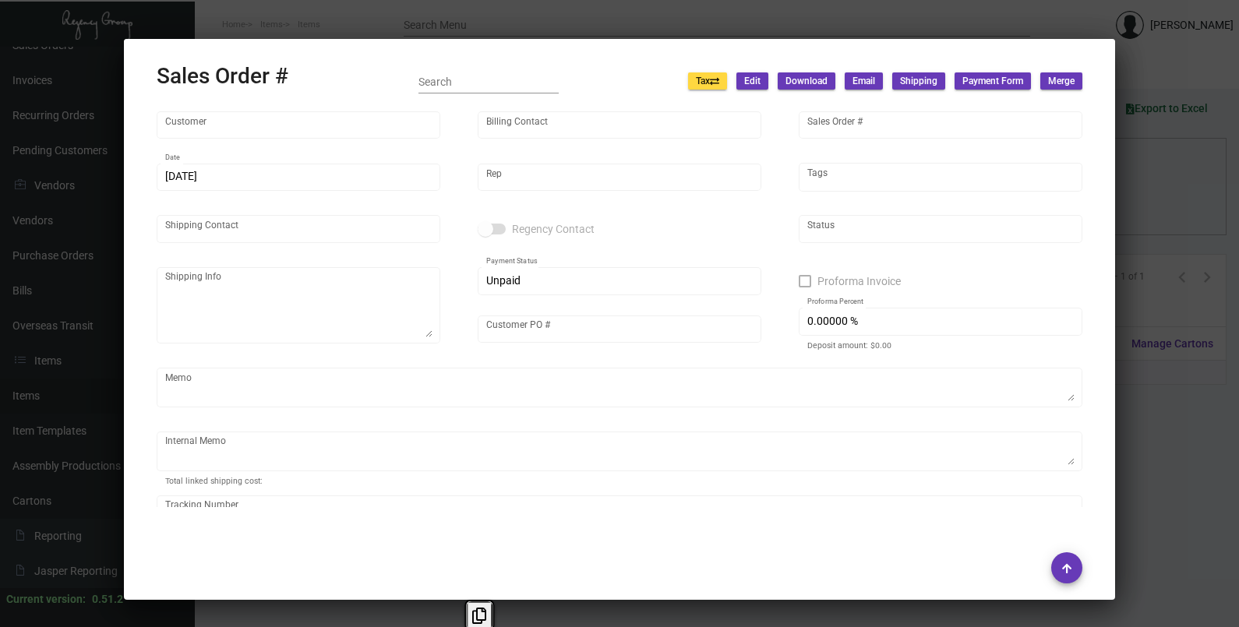
type input "$ 208.95"
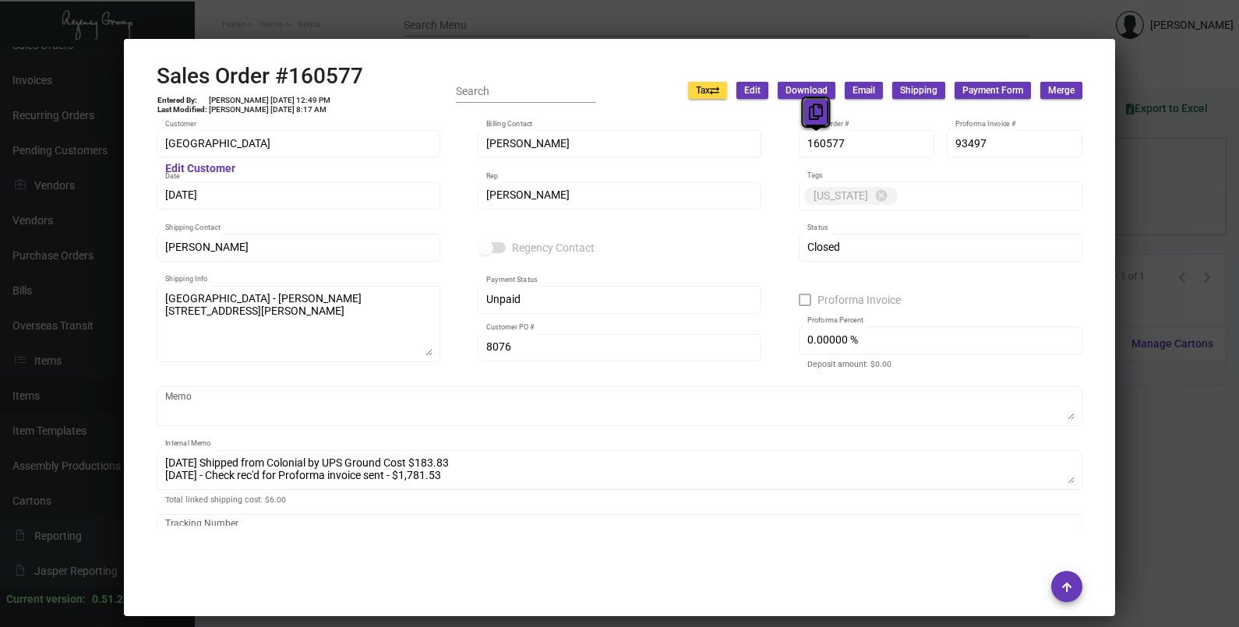
drag, startPoint x: 830, startPoint y: 145, endPoint x: 813, endPoint y: 116, distance: 33.2
click at [813, 116] on icon at bounding box center [816, 112] width 14 height 16
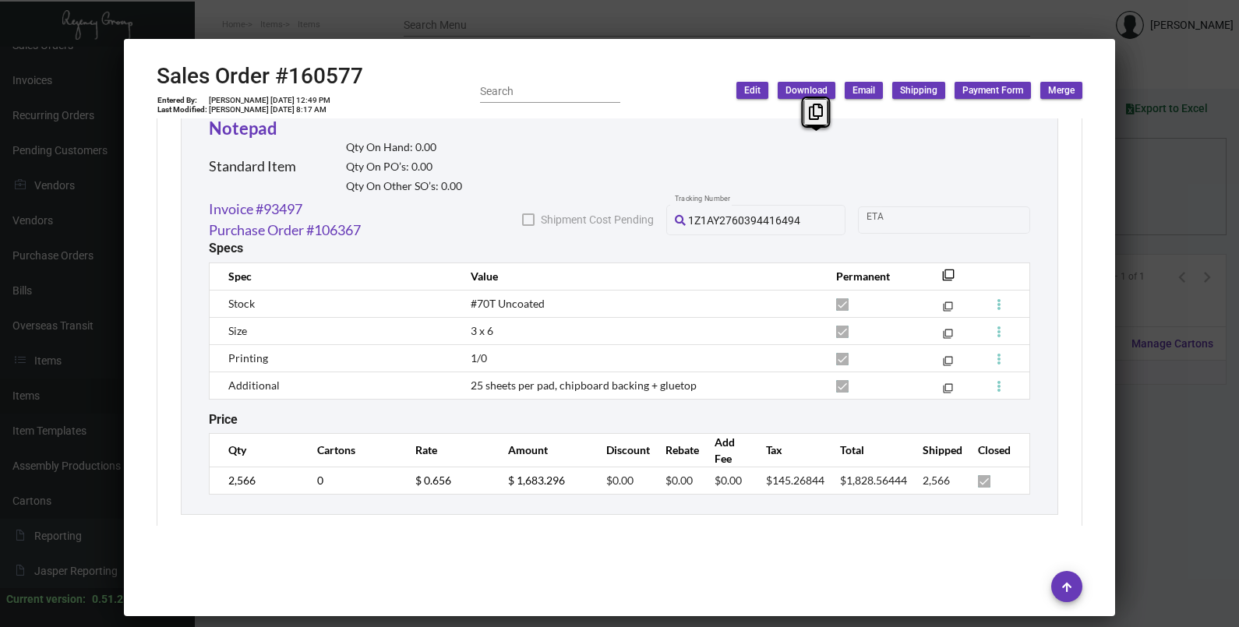
scroll to position [895, 0]
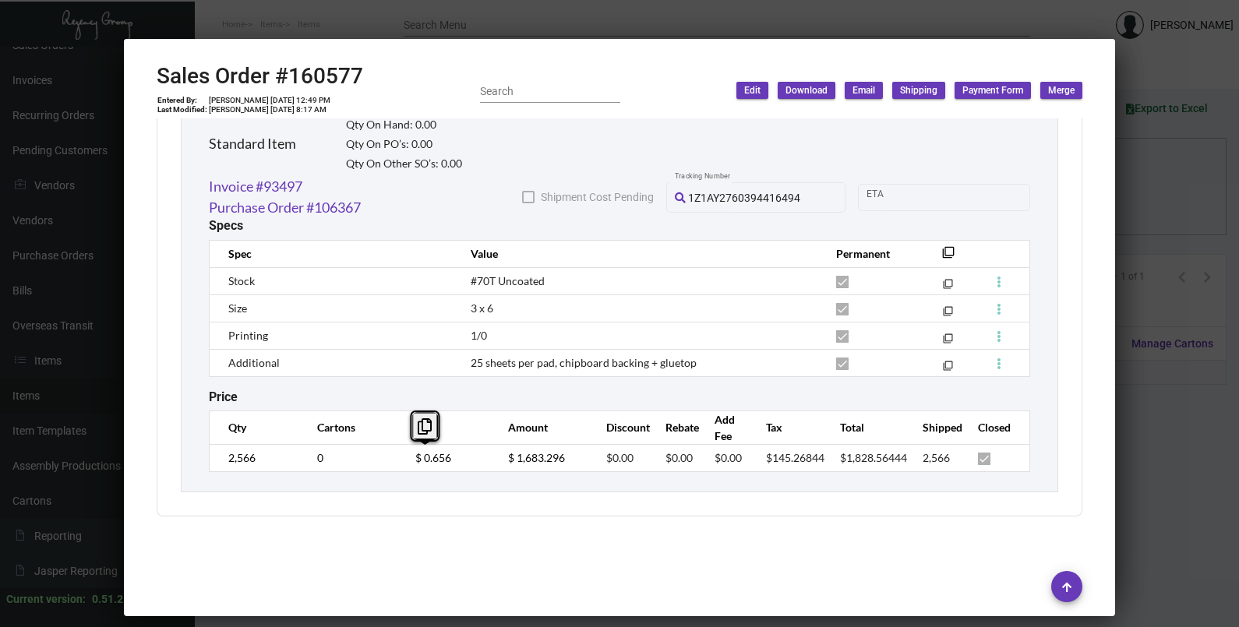
click at [400, 465] on td "$ 0.656" at bounding box center [446, 457] width 93 height 27
click at [1149, 183] on div at bounding box center [619, 313] width 1239 height 627
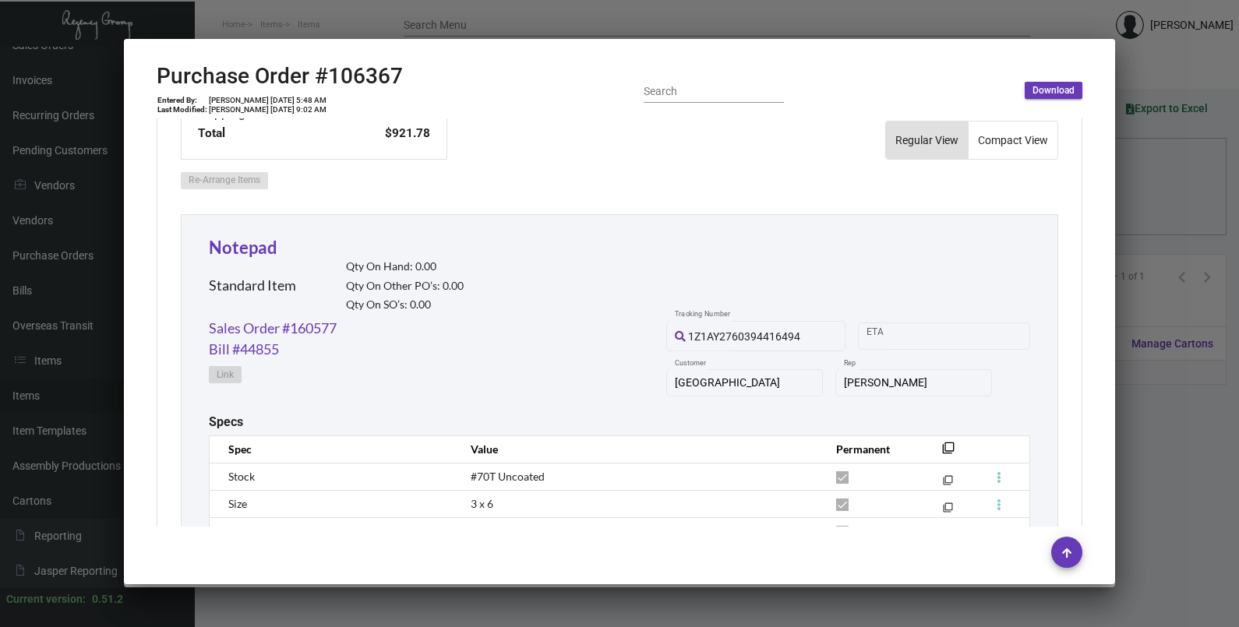
click at [1142, 183] on div at bounding box center [619, 313] width 1239 height 627
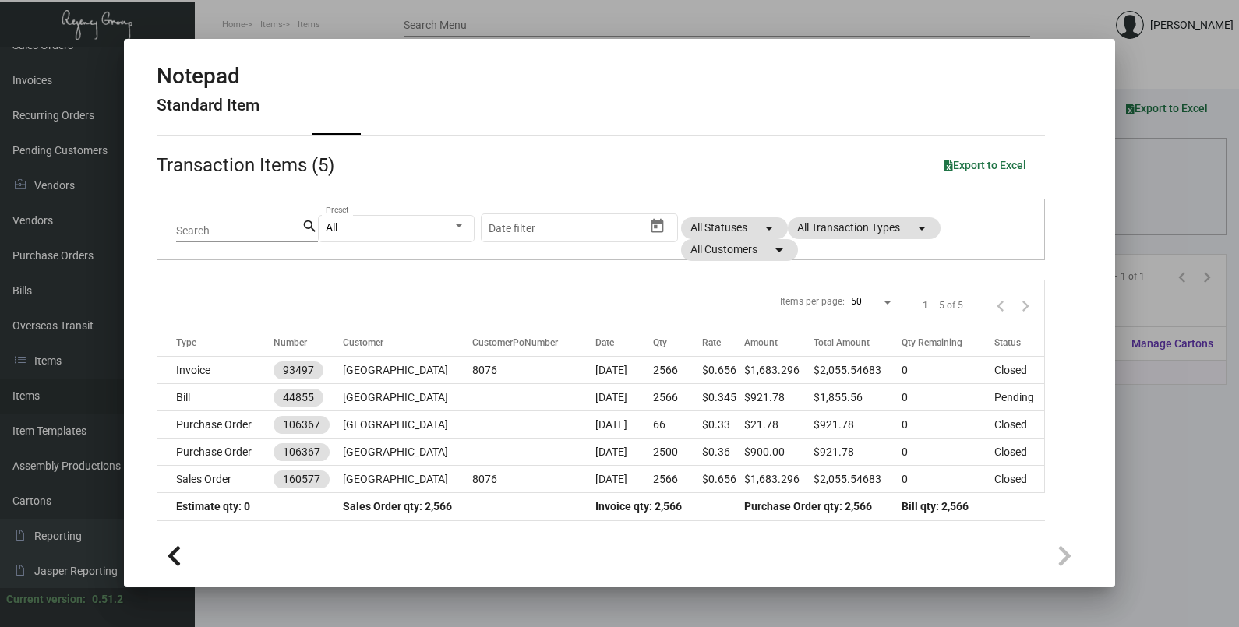
click at [1149, 199] on div at bounding box center [619, 313] width 1239 height 627
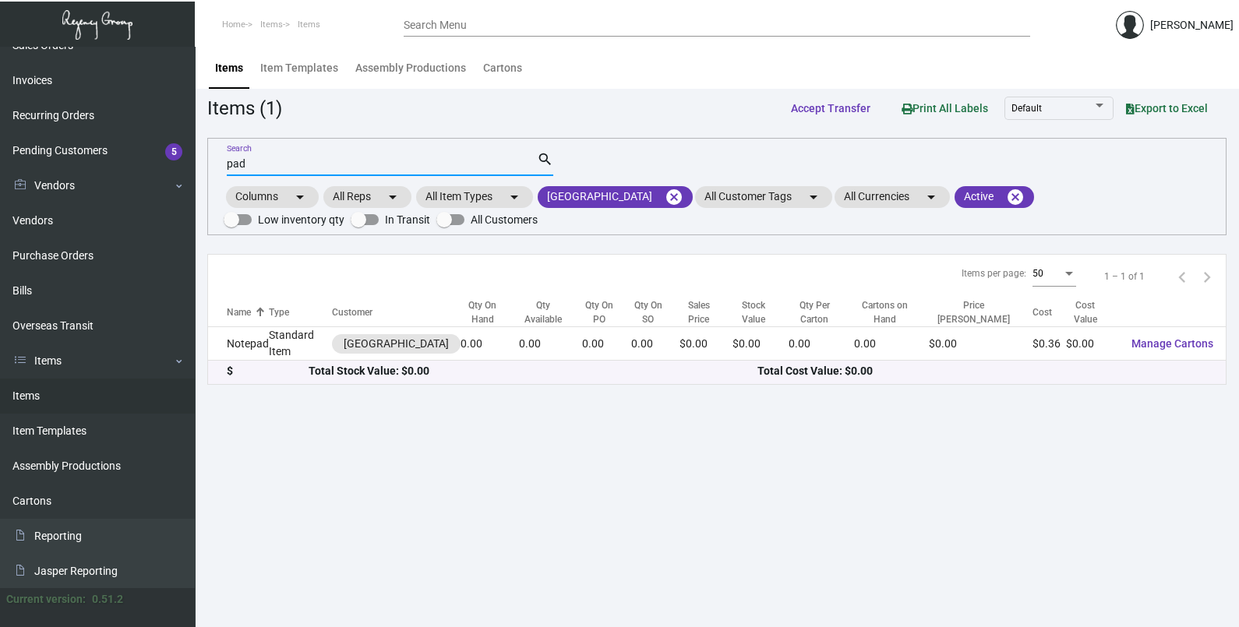
click at [417, 165] on input "pad" at bounding box center [382, 164] width 310 height 12
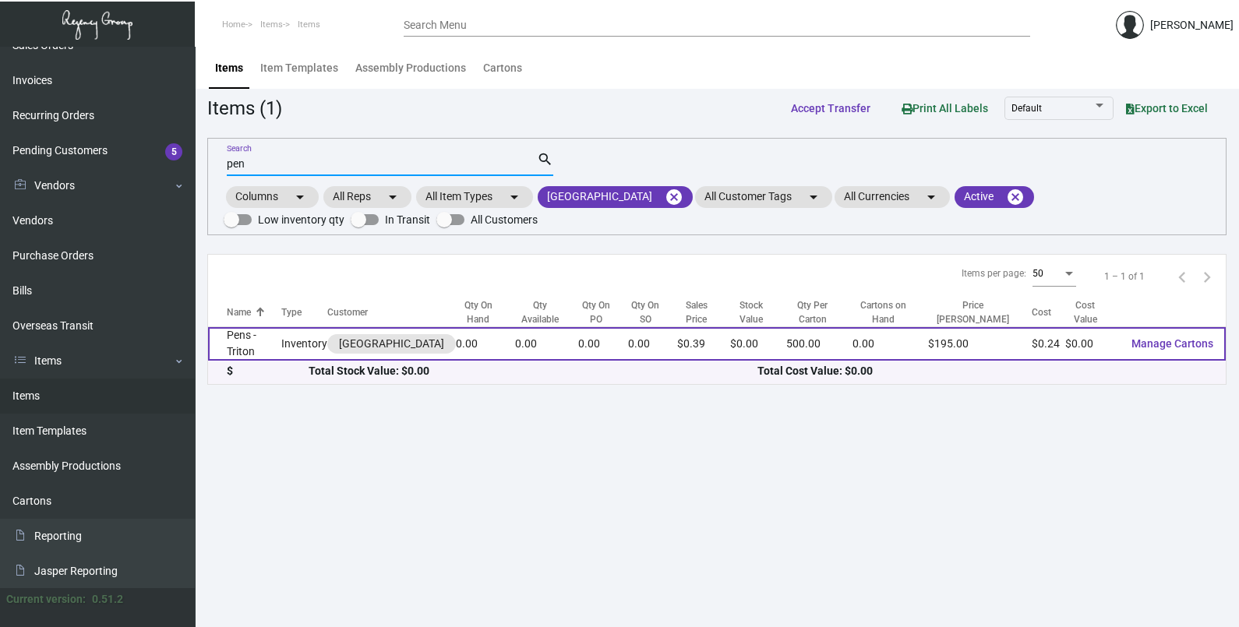
type input "pen"
click at [478, 342] on td "0.00" at bounding box center [485, 344] width 59 height 34
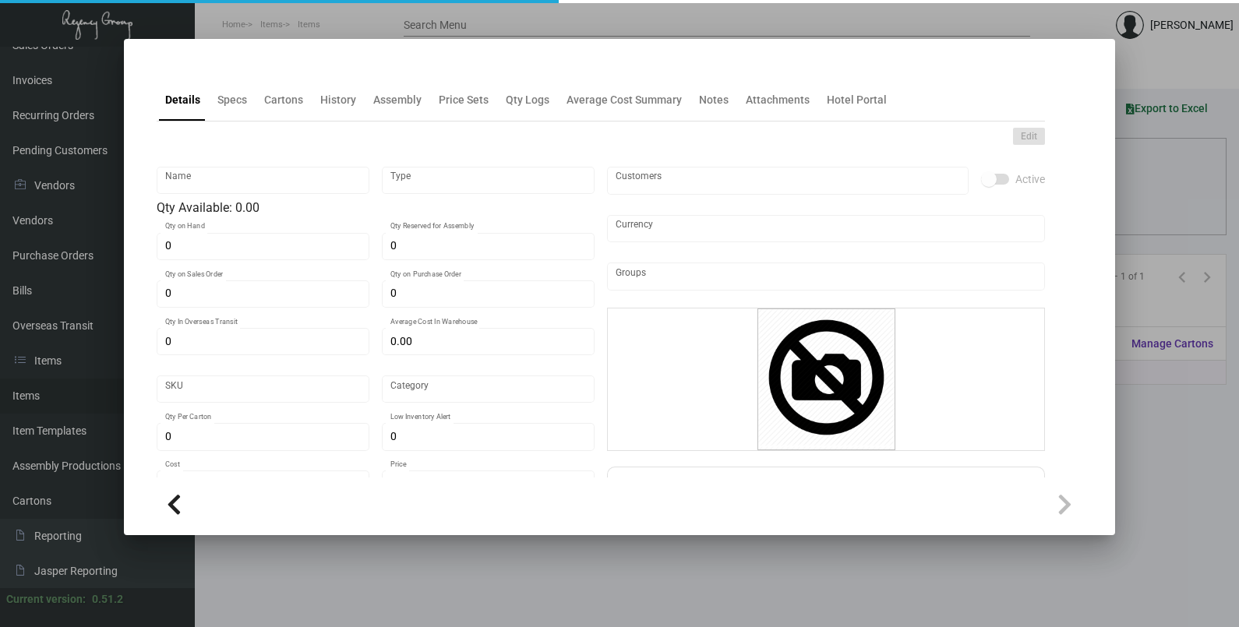
type input "Pens - Triton"
type input "Inventory"
type input "$ 0.00"
type input "3185"
type input "Standard"
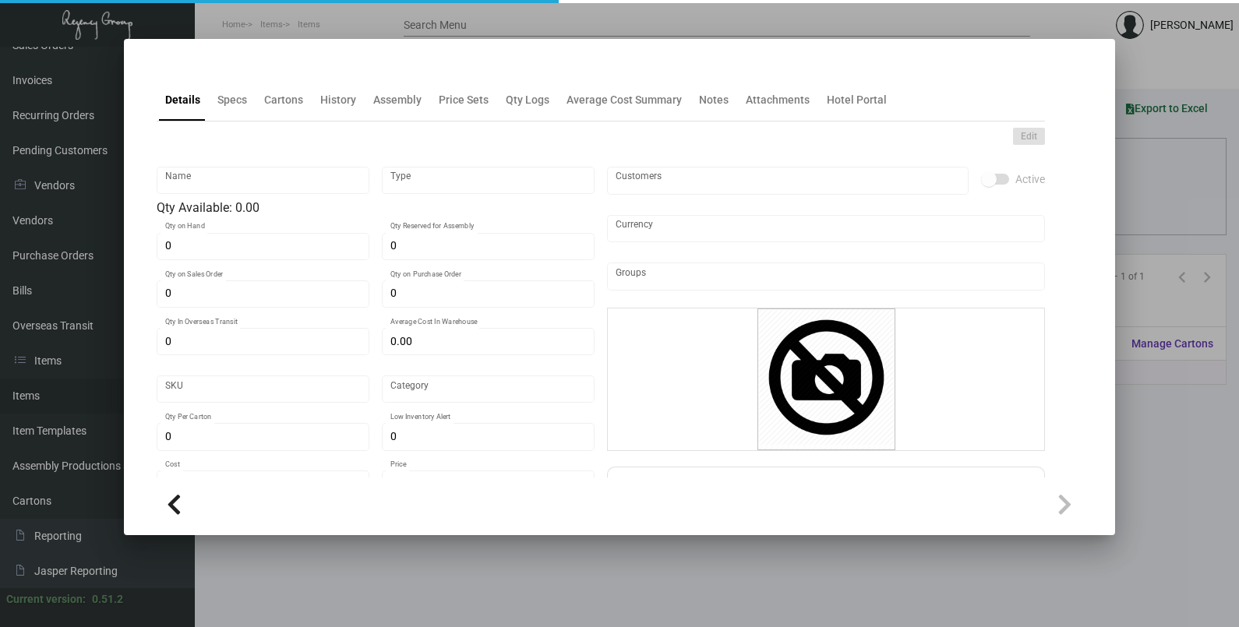
type input "500"
type input "$ 0.24"
type input "$ 0.39"
type textarea "Pens: Click style pen, like Bic 4 color ink writings, white color barrel and pr…"
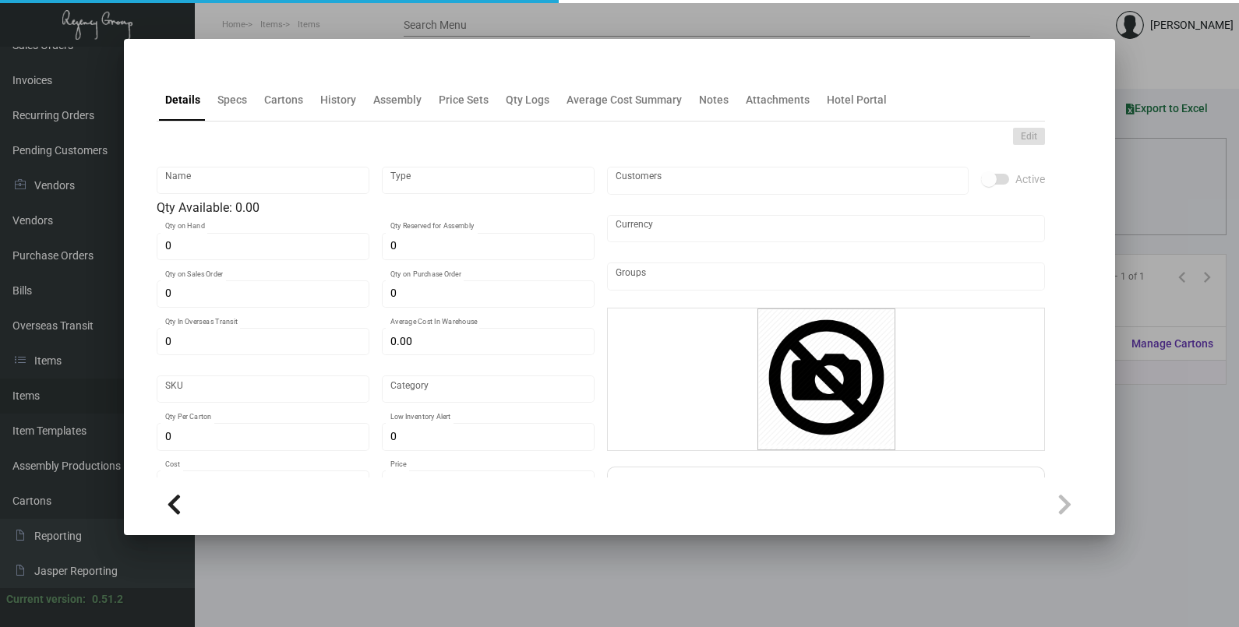
checkbox input "true"
type input "United States Dollar $"
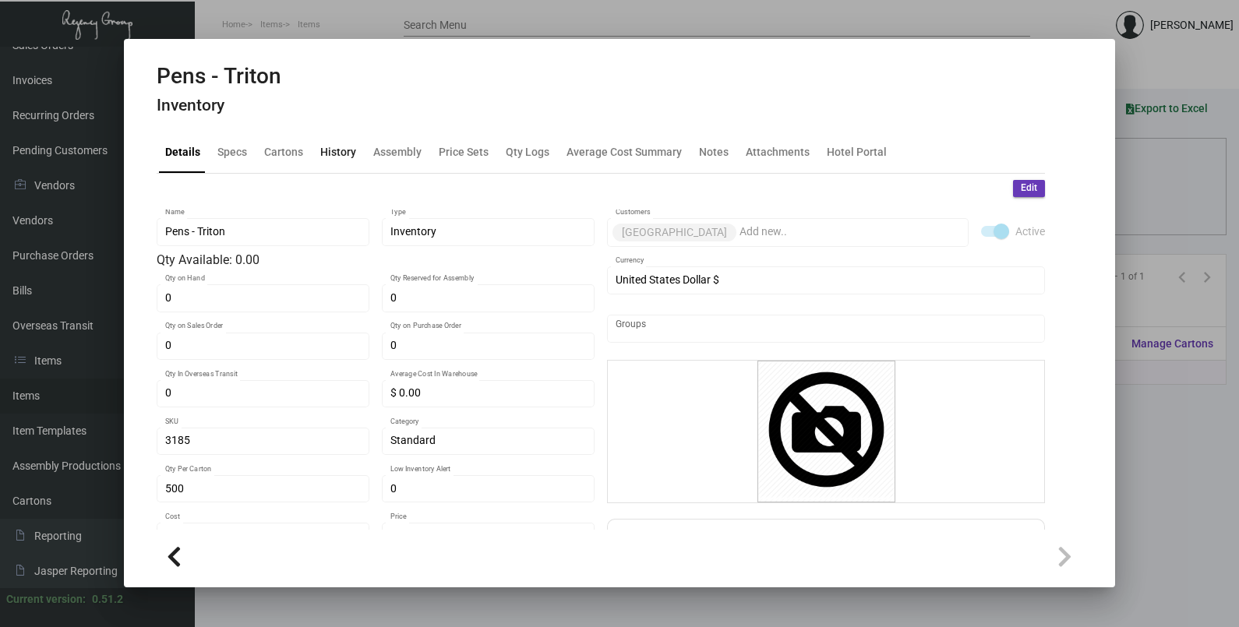
click at [348, 156] on div "History" at bounding box center [338, 151] width 36 height 16
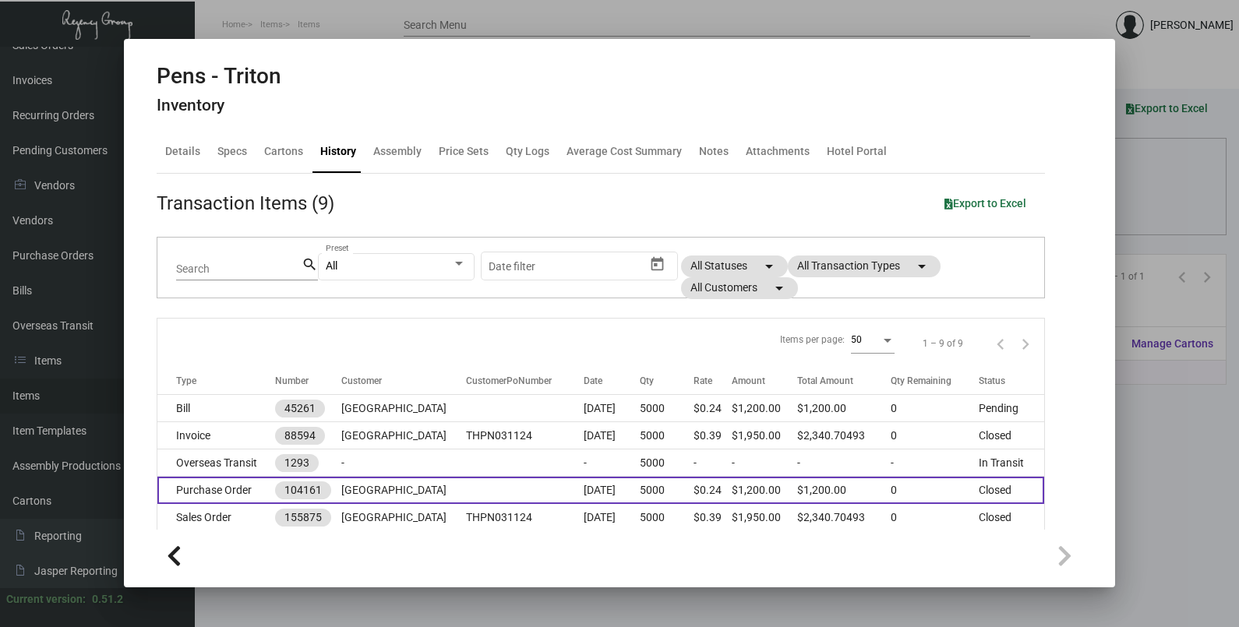
click at [466, 480] on td at bounding box center [525, 490] width 118 height 27
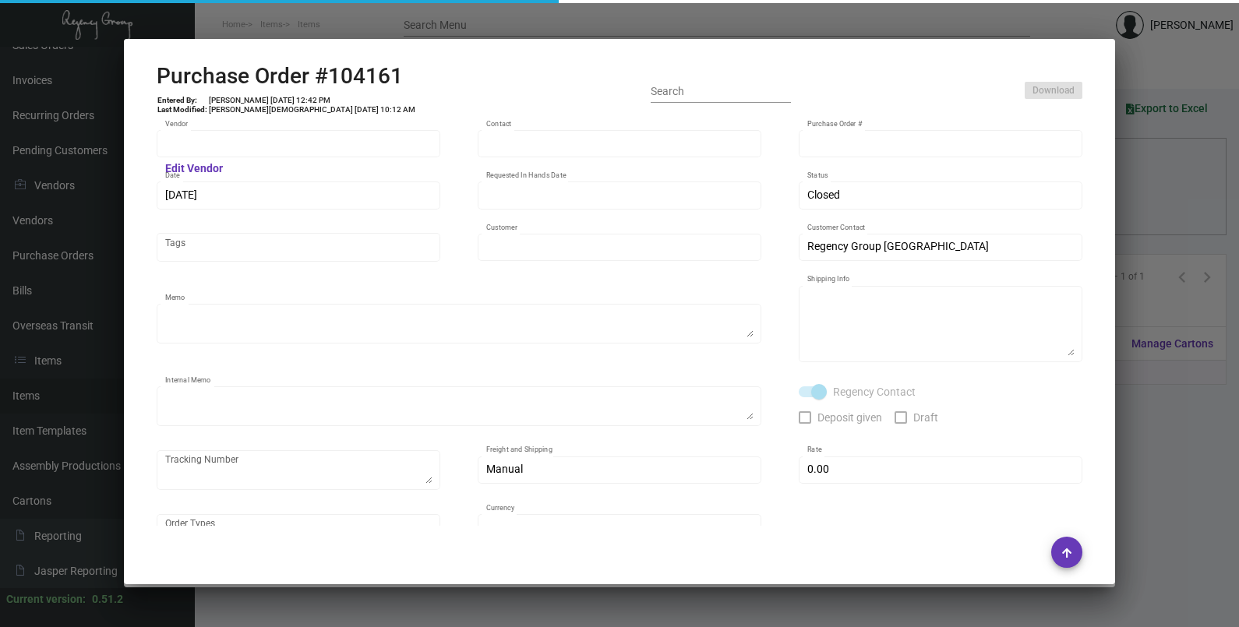
type input "Prostar - Pens"
type input "[PERSON_NAME]"
type input "104161"
type input "[DATE]"
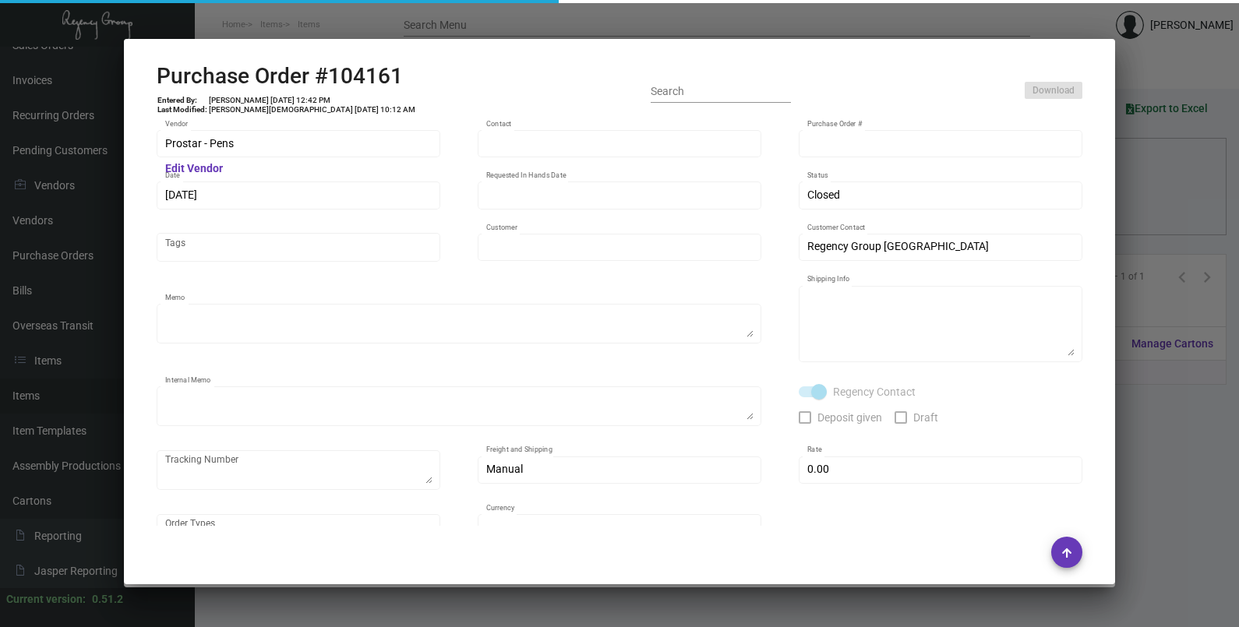
type input "[GEOGRAPHIC_DATA]"
type textarea "Please process after sample approval. Ship by boat to our NJ warehouse."
type textarea "Regency Group NJ - [PERSON_NAME] [STREET_ADDRESS]"
type textarea "sample approved - 3/26"
checkbox input "true"
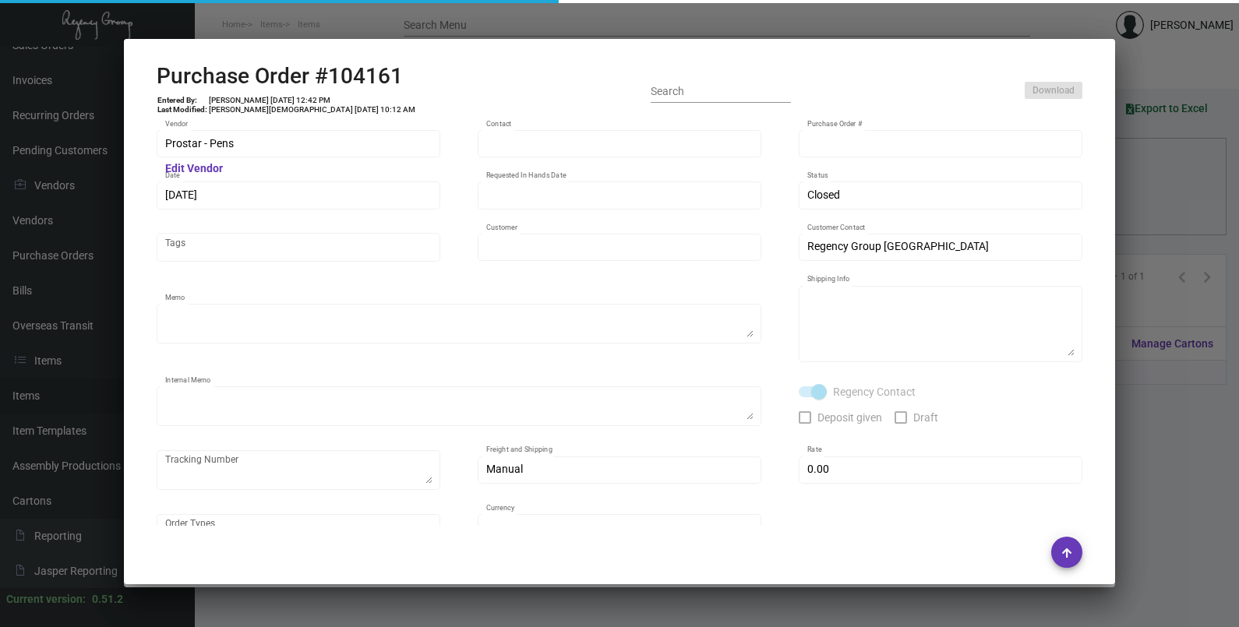
type input "$ 0.00"
type input "United States Dollar $"
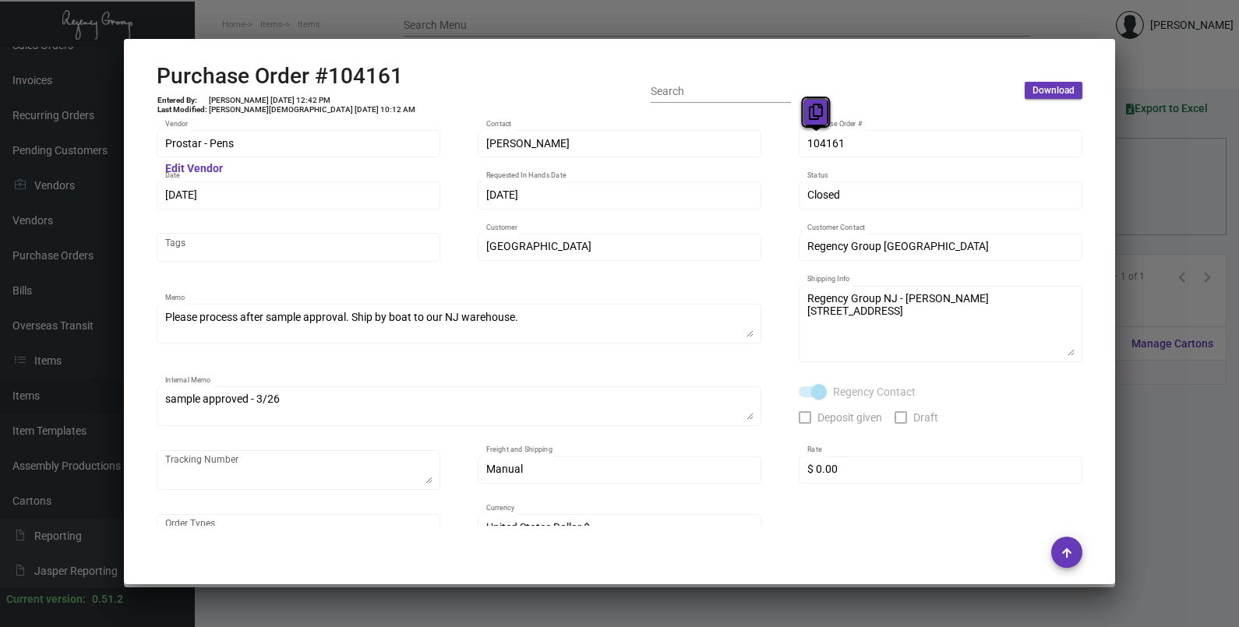
drag, startPoint x: 815, startPoint y: 146, endPoint x: 814, endPoint y: 105, distance: 41.3
click at [814, 105] on icon at bounding box center [816, 112] width 14 height 16
drag, startPoint x: 203, startPoint y: 198, endPoint x: 191, endPoint y: 167, distance: 33.3
click at [191, 167] on icon at bounding box center [192, 164] width 14 height 16
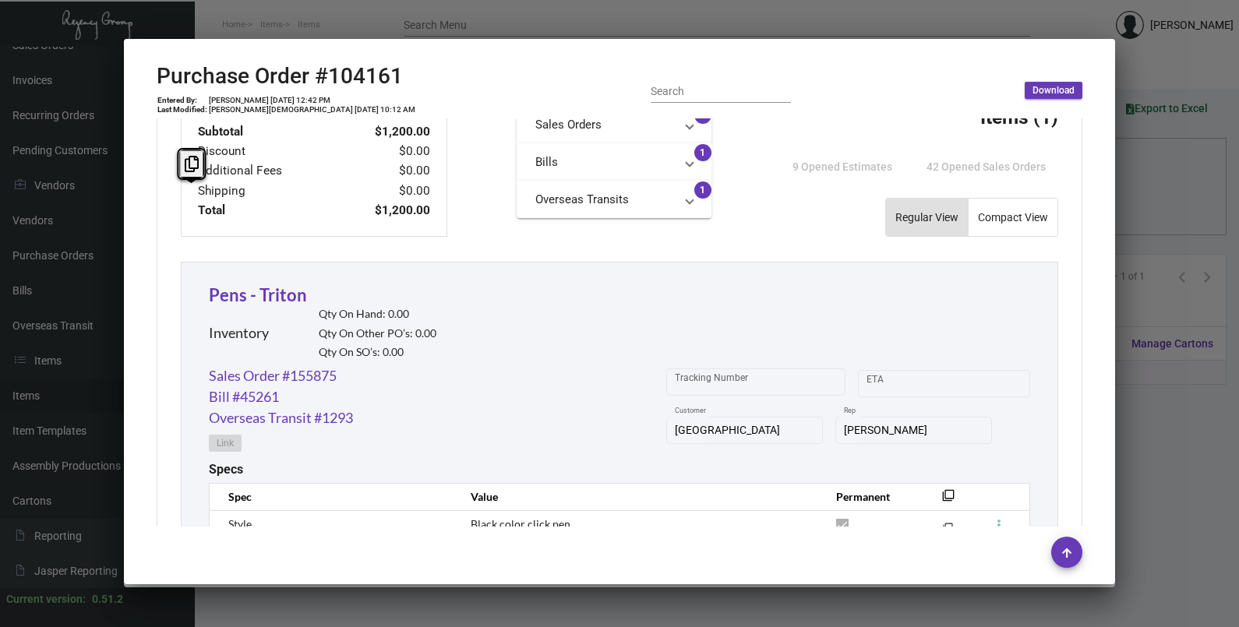
scroll to position [794, 0]
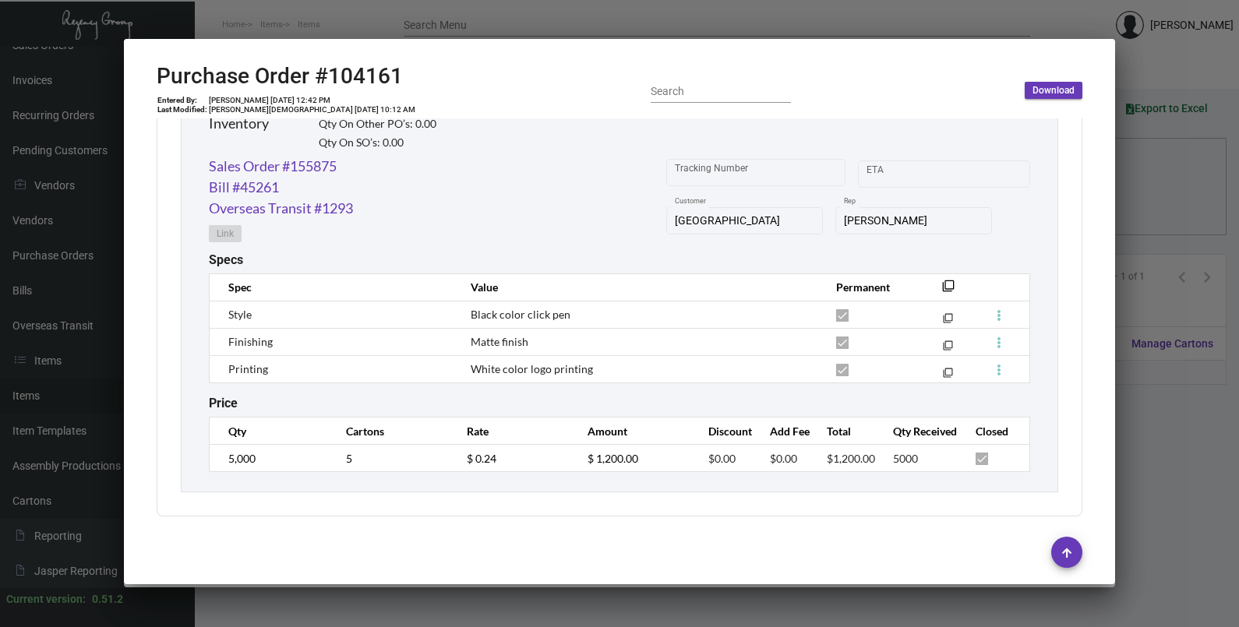
drag, startPoint x: 260, startPoint y: 468, endPoint x: 214, endPoint y: 468, distance: 46.0
click at [214, 468] on td "5,000" at bounding box center [270, 458] width 121 height 27
click at [316, 510] on div "Subtotal $1,200.00 Discount $0.00 Additional Fees $0.00 Shipping $0.00 Total $1…" at bounding box center [620, 194] width 926 height 644
click at [217, 456] on td "5,000" at bounding box center [270, 458] width 121 height 27
click at [241, 435] on icon at bounding box center [242, 426] width 14 height 16
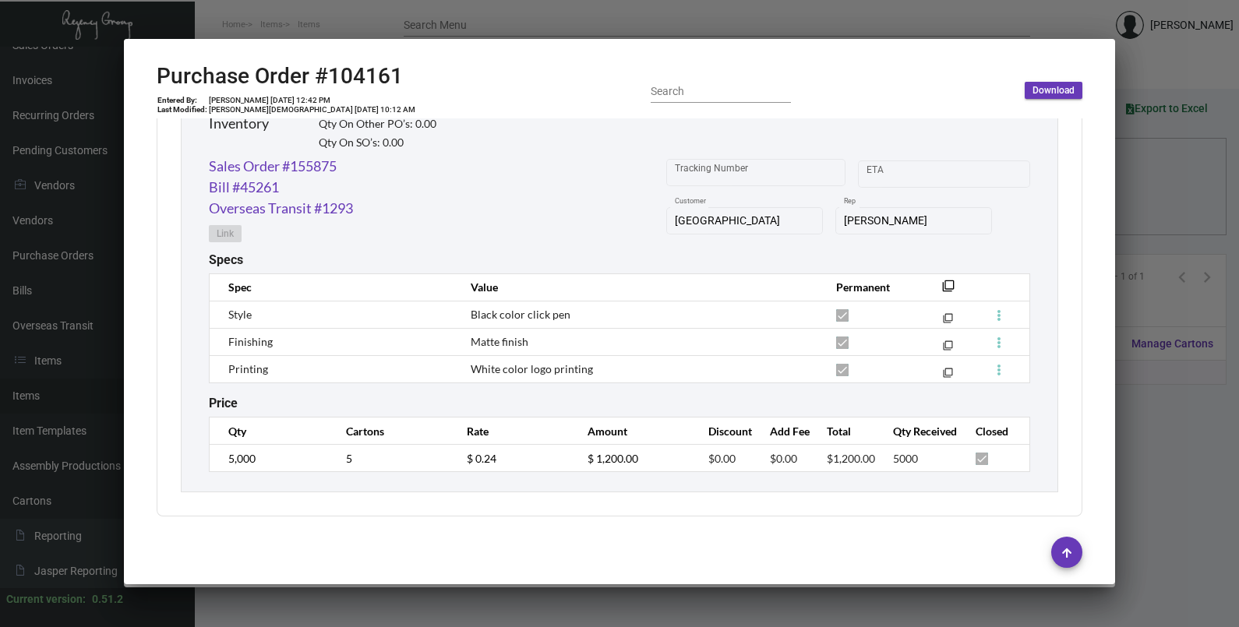
click at [485, 477] on div "Pens - Triton Inventory Qty On Hand: 0.00 Qty On Other PO’s: 0.00 Qty On SO’s: …" at bounding box center [619, 272] width 877 height 440
click at [460, 460] on td "$ 0.24" at bounding box center [511, 458] width 121 height 27
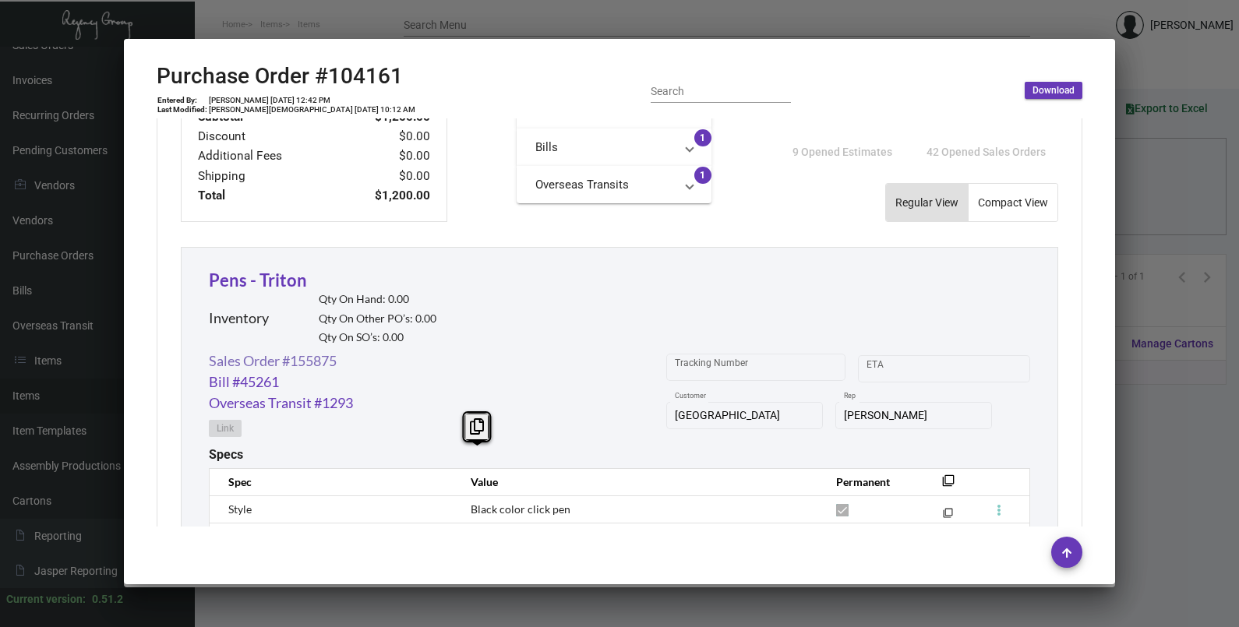
click at [316, 357] on link "Sales Order #155875" at bounding box center [273, 361] width 128 height 21
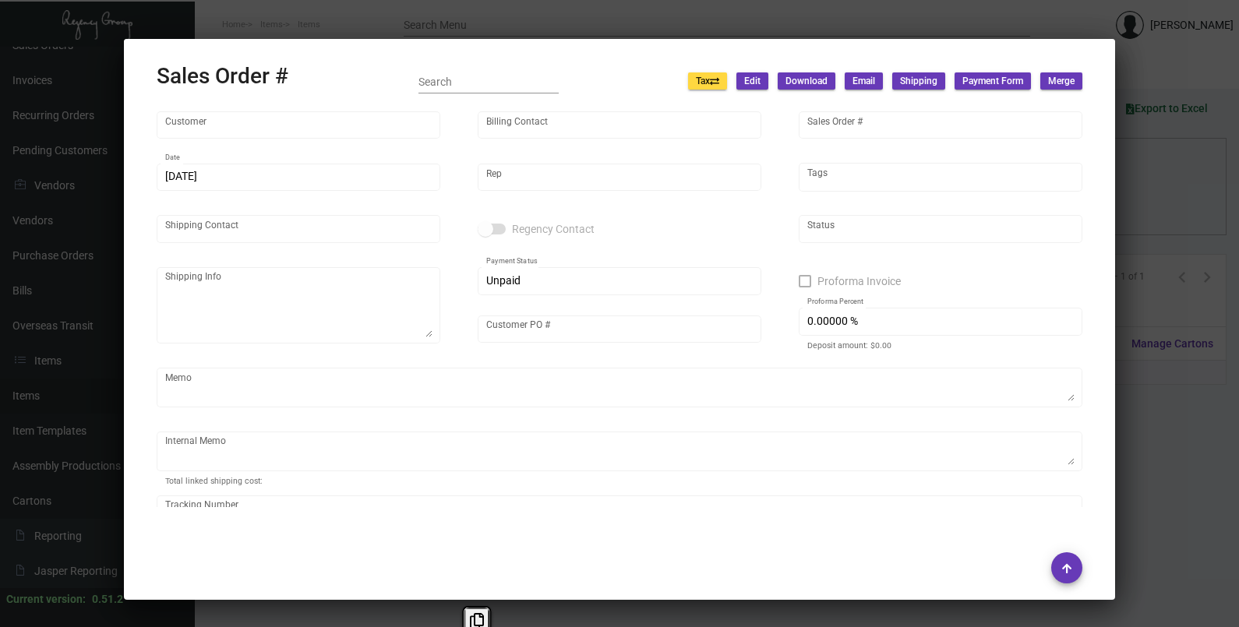
type input "[GEOGRAPHIC_DATA]"
type input "[PERSON_NAME]"
type input "155875"
type input "[DATE]"
type input "[PERSON_NAME]"
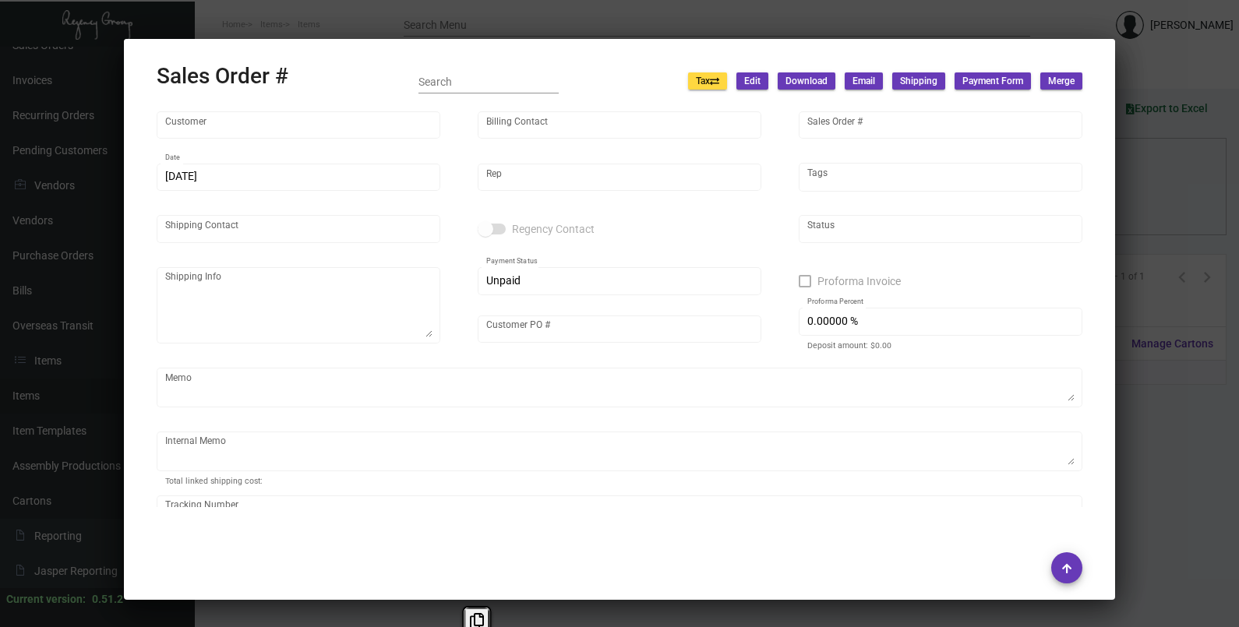
type input "[PERSON_NAME]"
type textarea "[GEOGRAPHIC_DATA] - [PERSON_NAME] [STREET_ADDRESS][PERSON_NAME] [GEOGRAPHIC_DAT…"
type input "THPN031124"
type textarea "180.40"
type input "United States Dollar $"
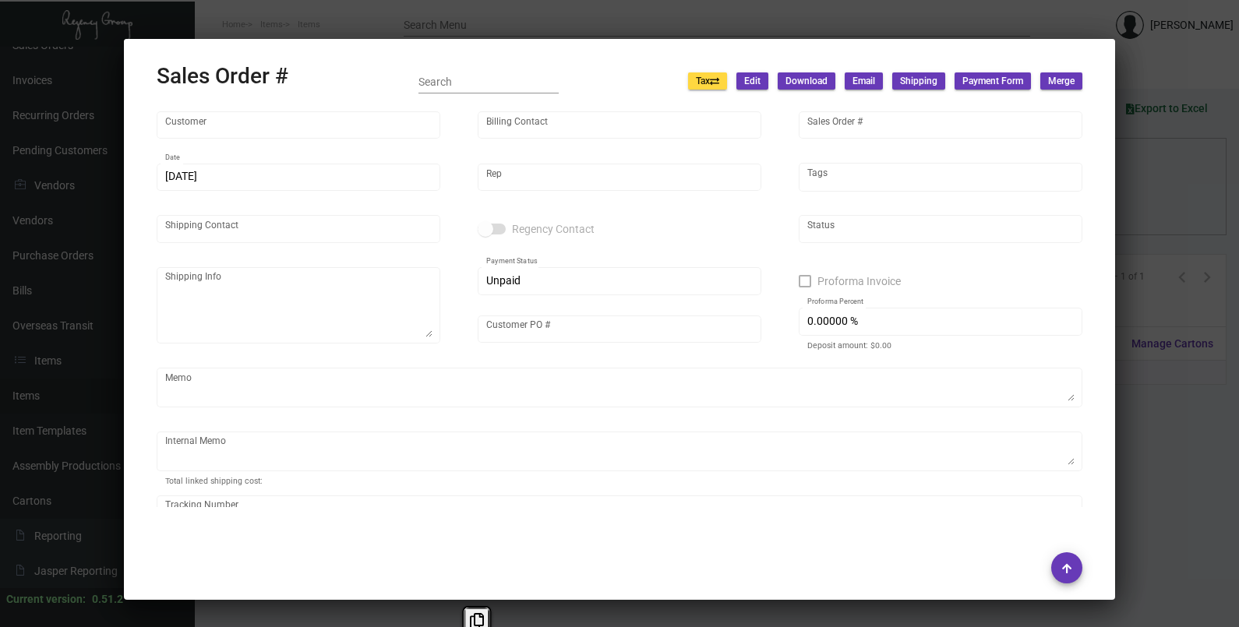
type input "10.50000 %"
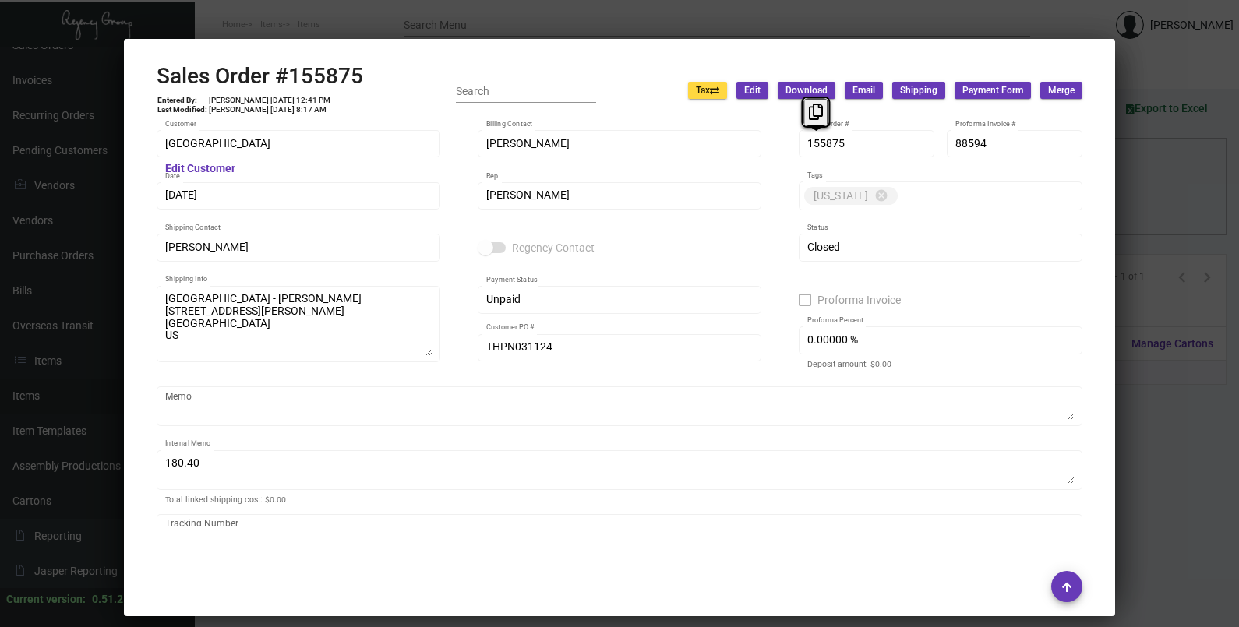
drag, startPoint x: 824, startPoint y: 148, endPoint x: 806, endPoint y: 97, distance: 53.5
click at [813, 113] on icon at bounding box center [816, 112] width 14 height 16
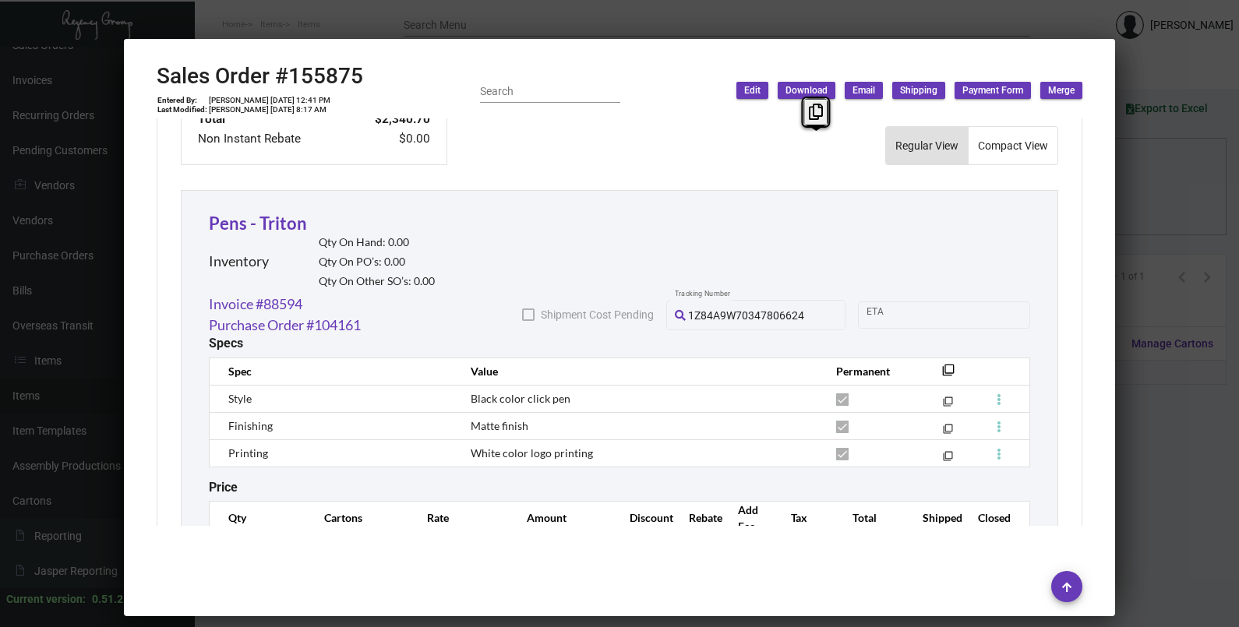
scroll to position [868, 0]
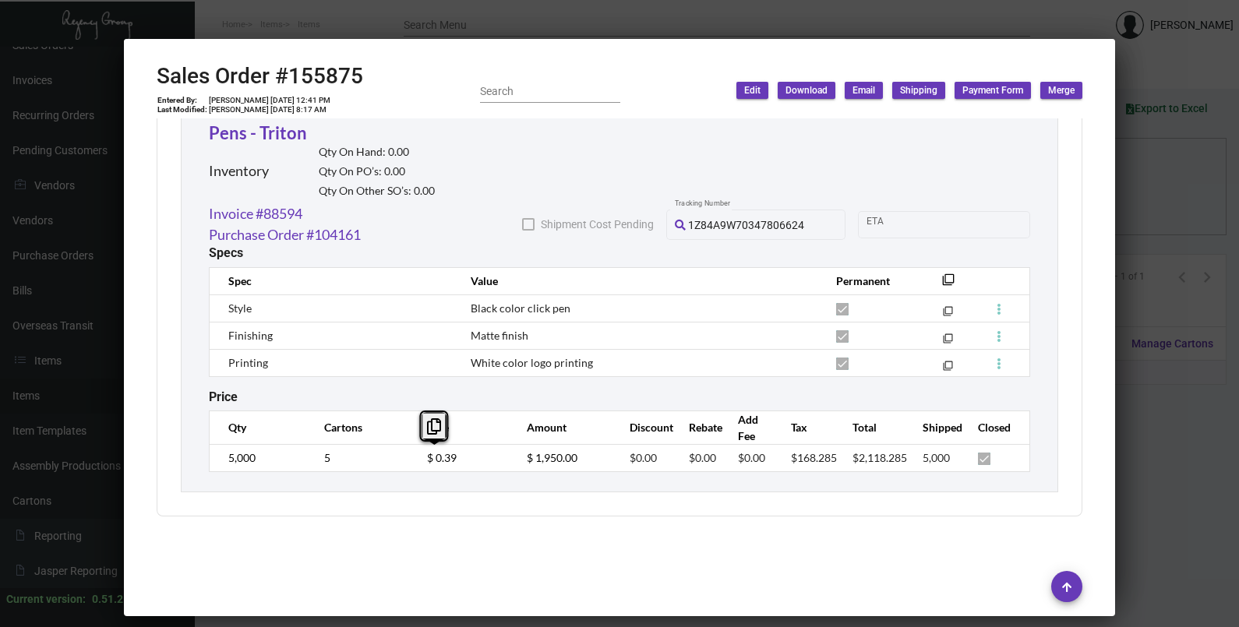
click at [414, 460] on td "$ 0.39" at bounding box center [461, 457] width 100 height 27
